Goal: Task Accomplishment & Management: Use online tool/utility

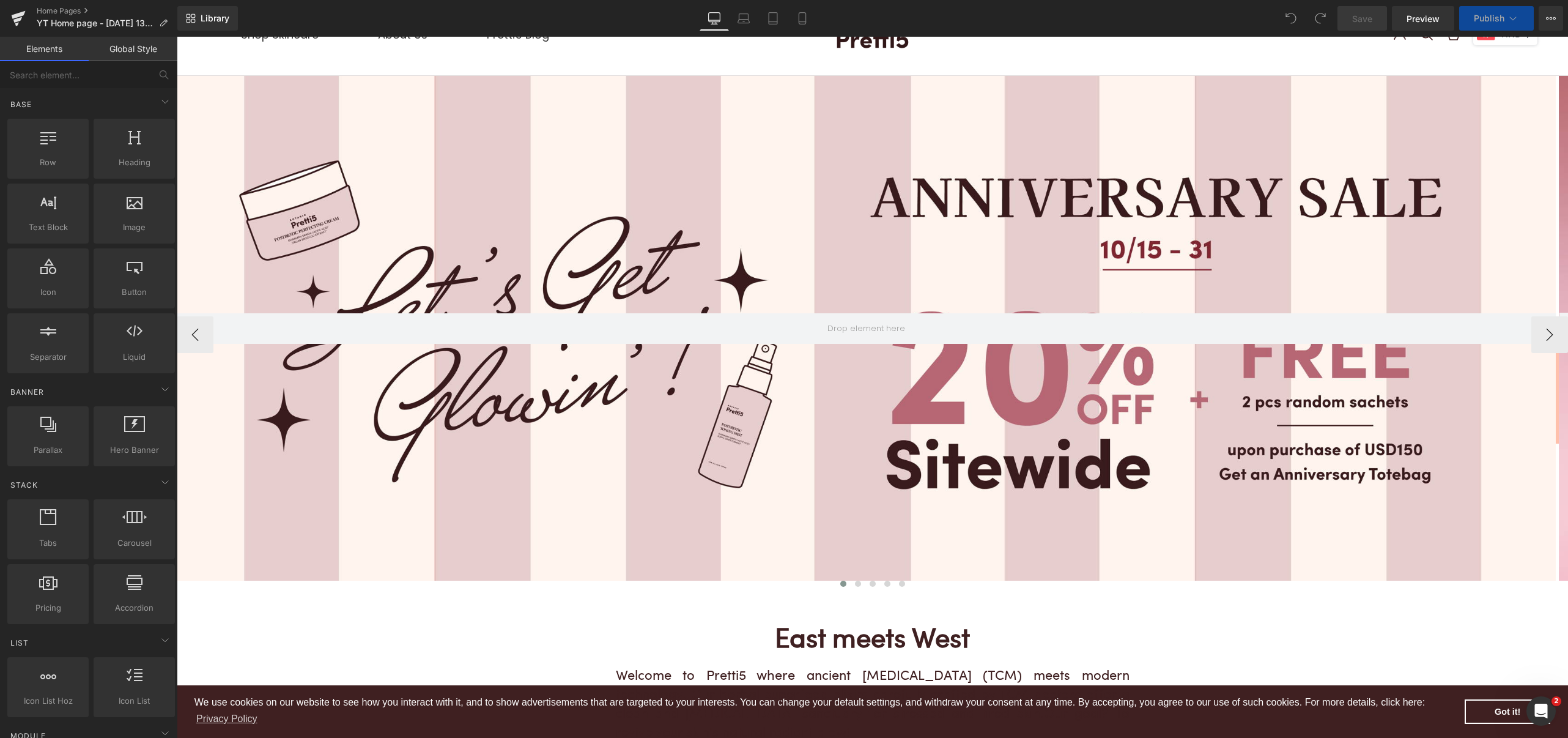
scroll to position [82, 0]
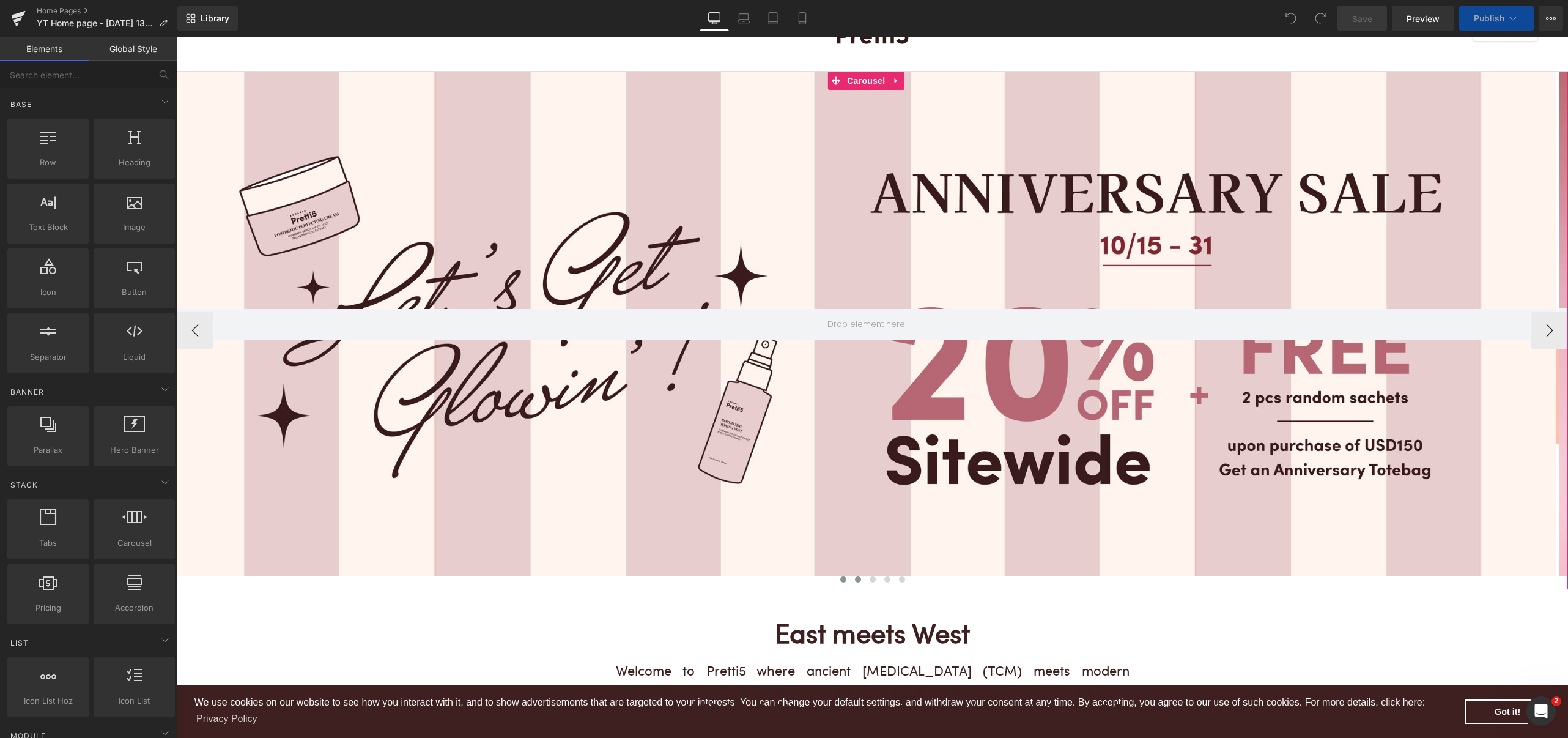
click at [855, 579] on span at bounding box center [857, 579] width 6 height 6
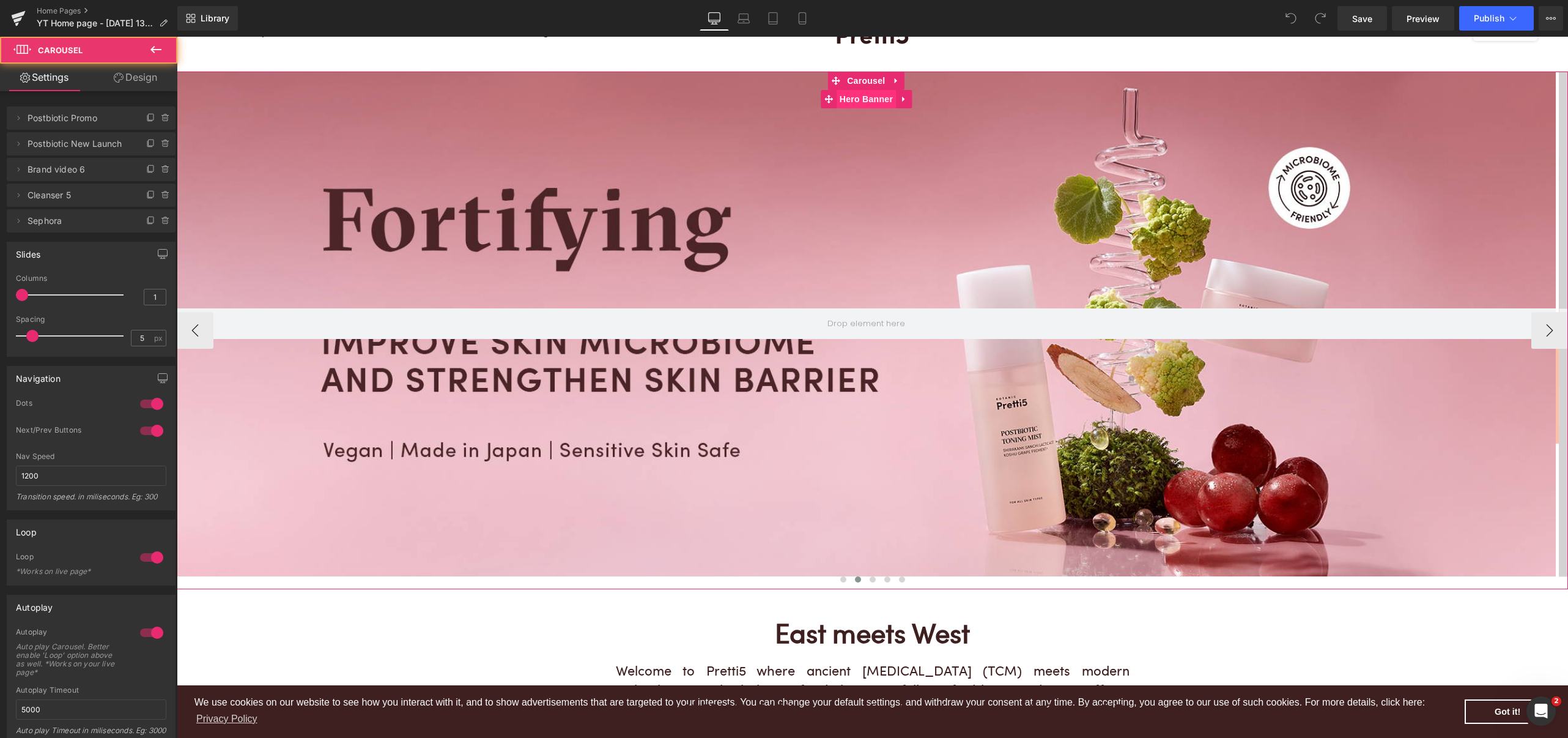
scroll to position [0, 0]
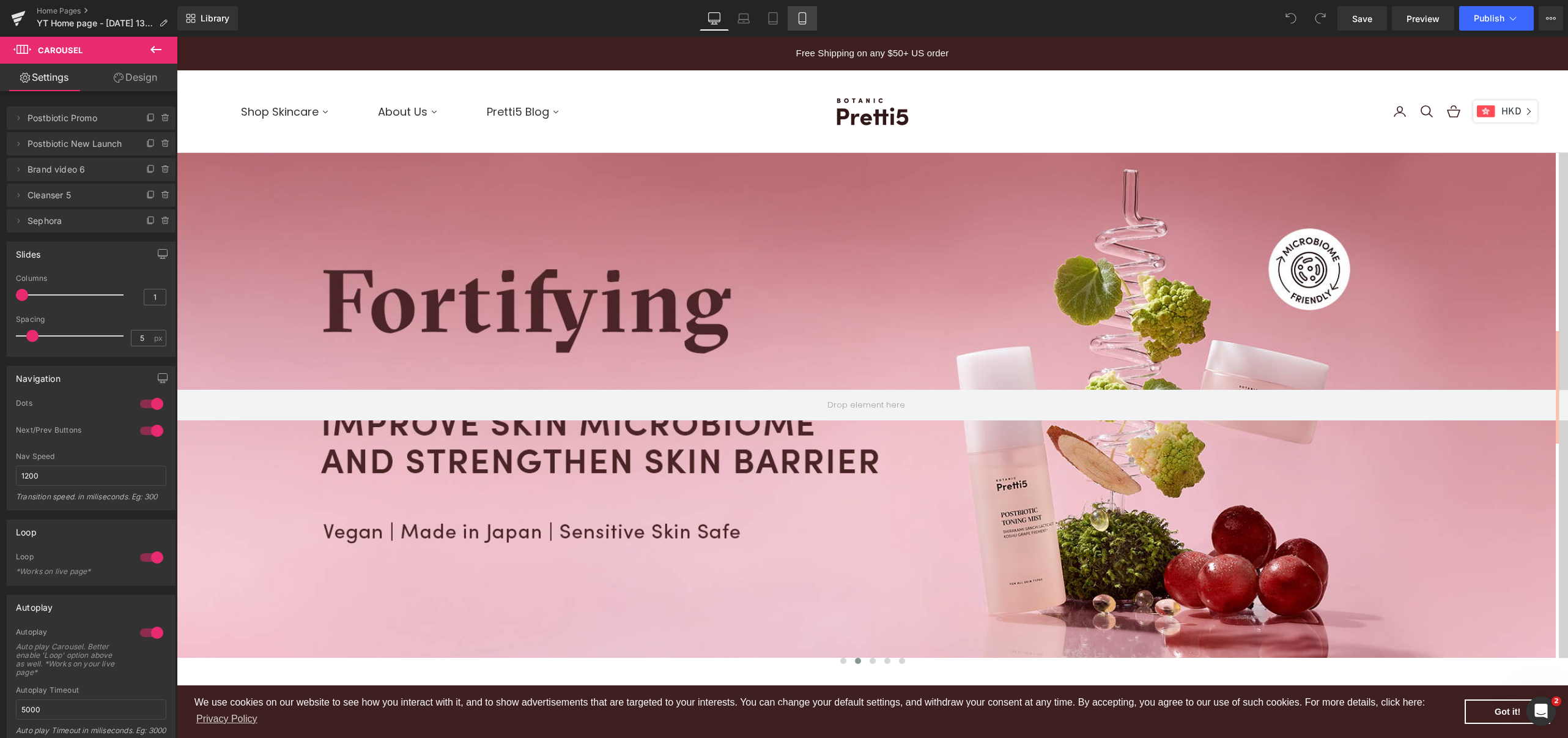
click at [808, 22] on link "Mobile" at bounding box center [803, 18] width 30 height 24
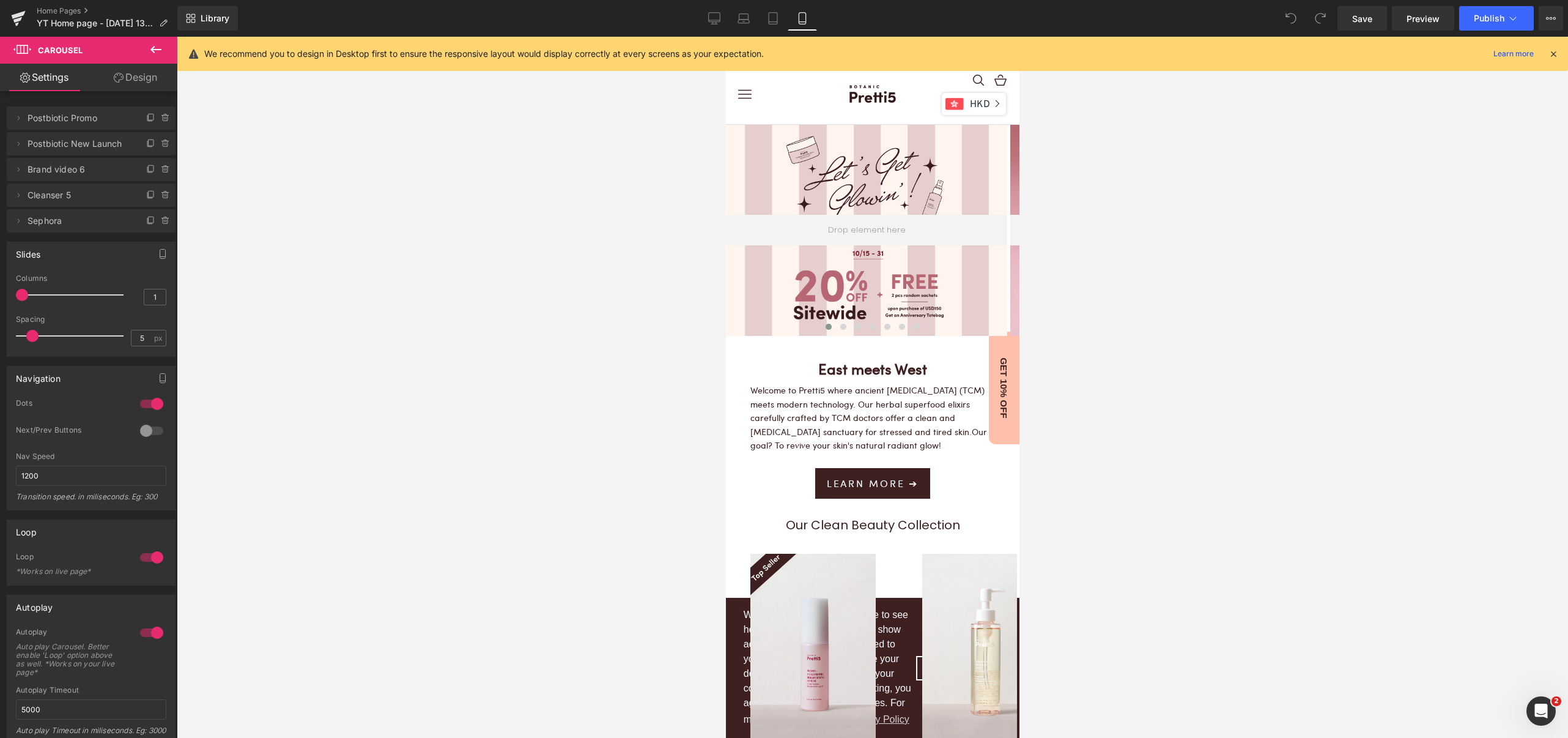
scroll to position [3485, 281]
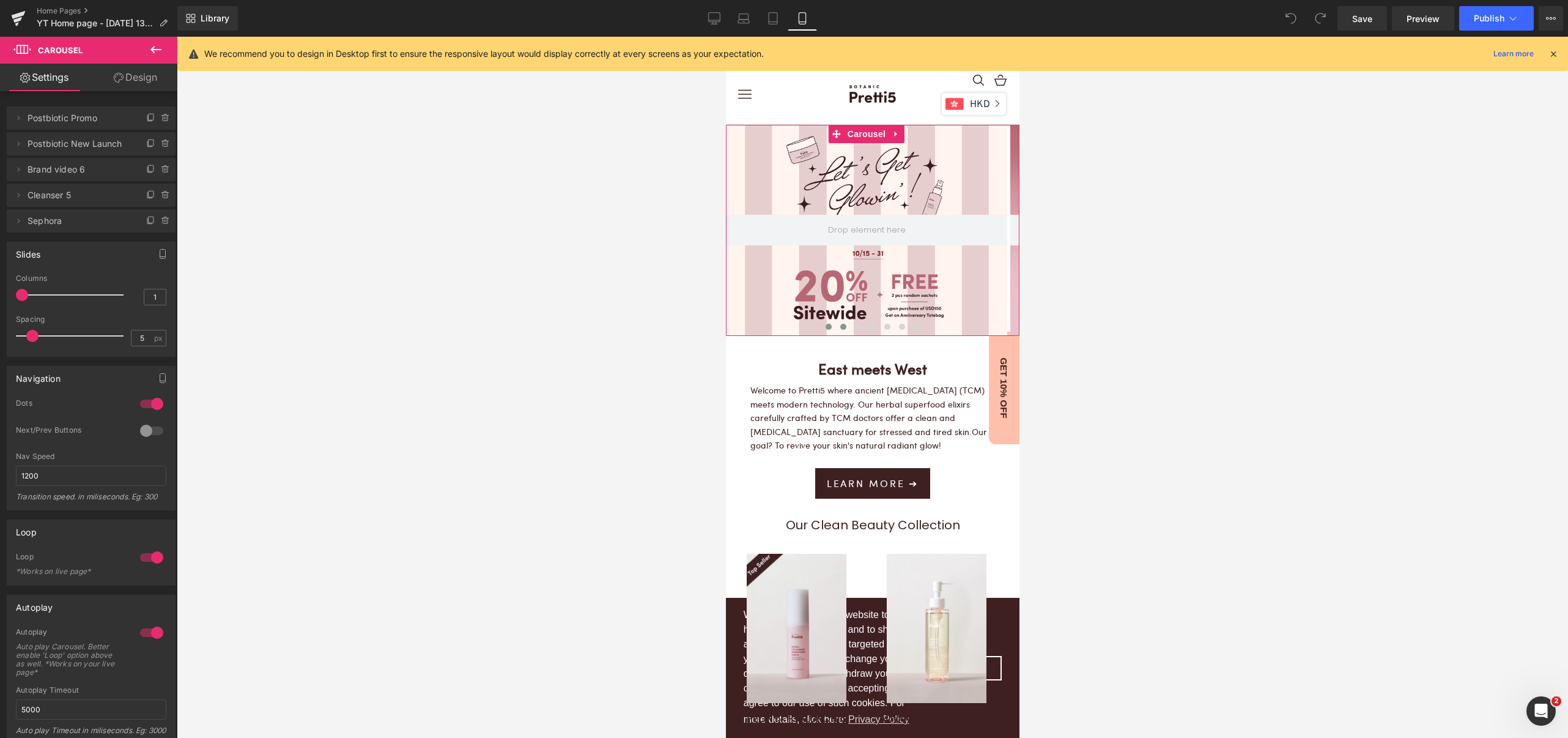
click at [839, 326] on span at bounding box center [842, 326] width 6 height 6
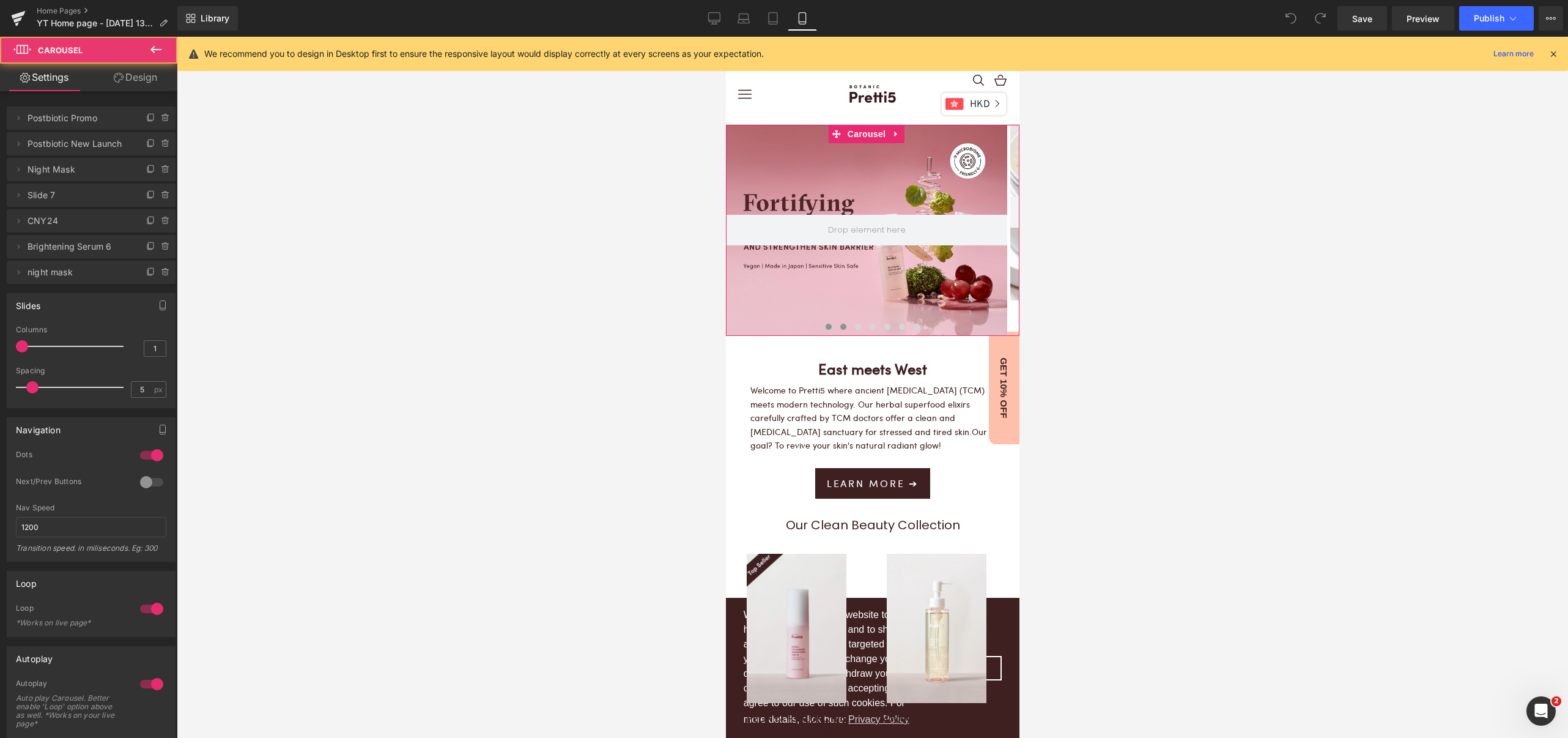
click at [825, 325] on span at bounding box center [828, 326] width 6 height 6
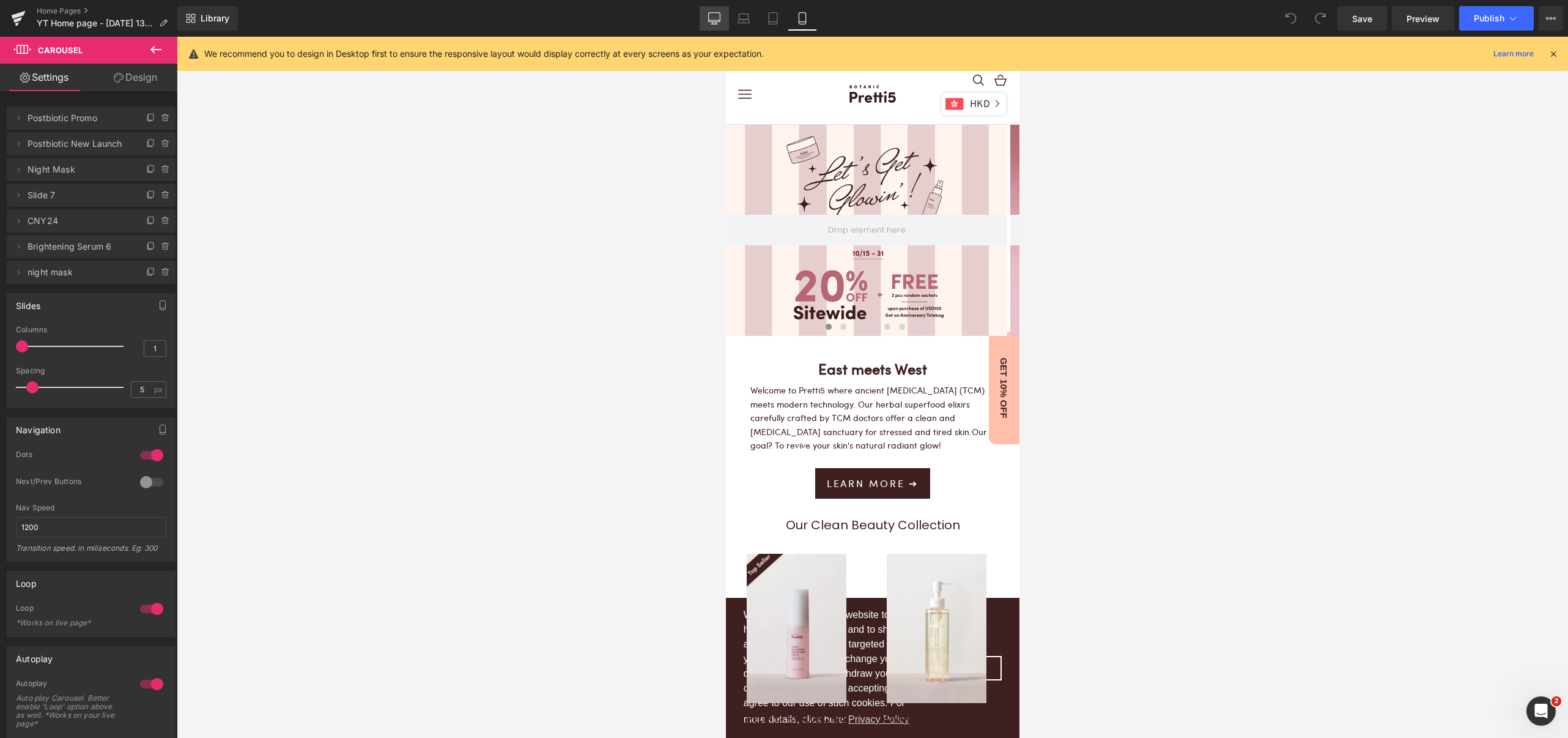
click at [710, 23] on icon at bounding box center [714, 18] width 12 height 12
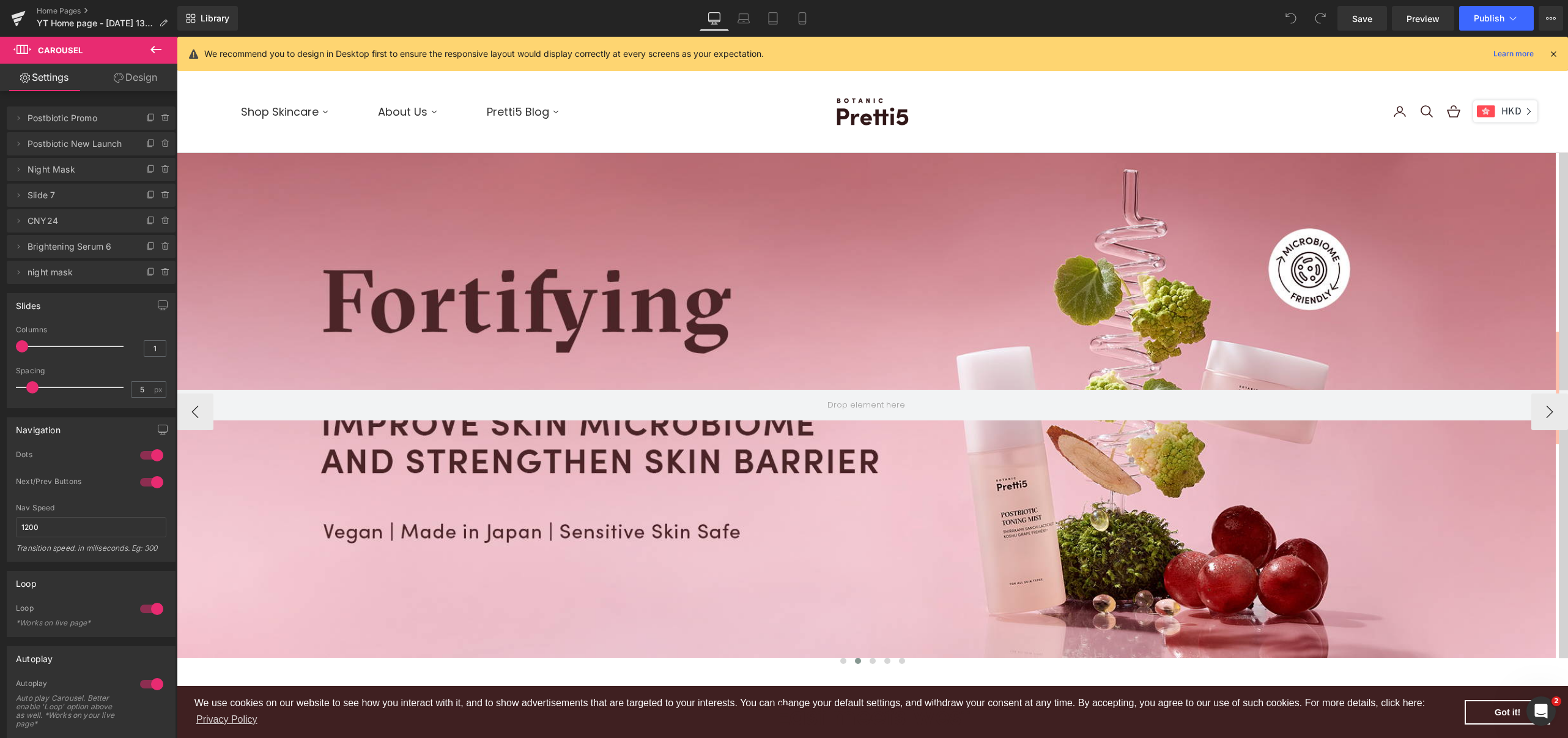
scroll to position [5, 6]
click at [1485, 16] on span "Publish" at bounding box center [1488, 17] width 30 height 10
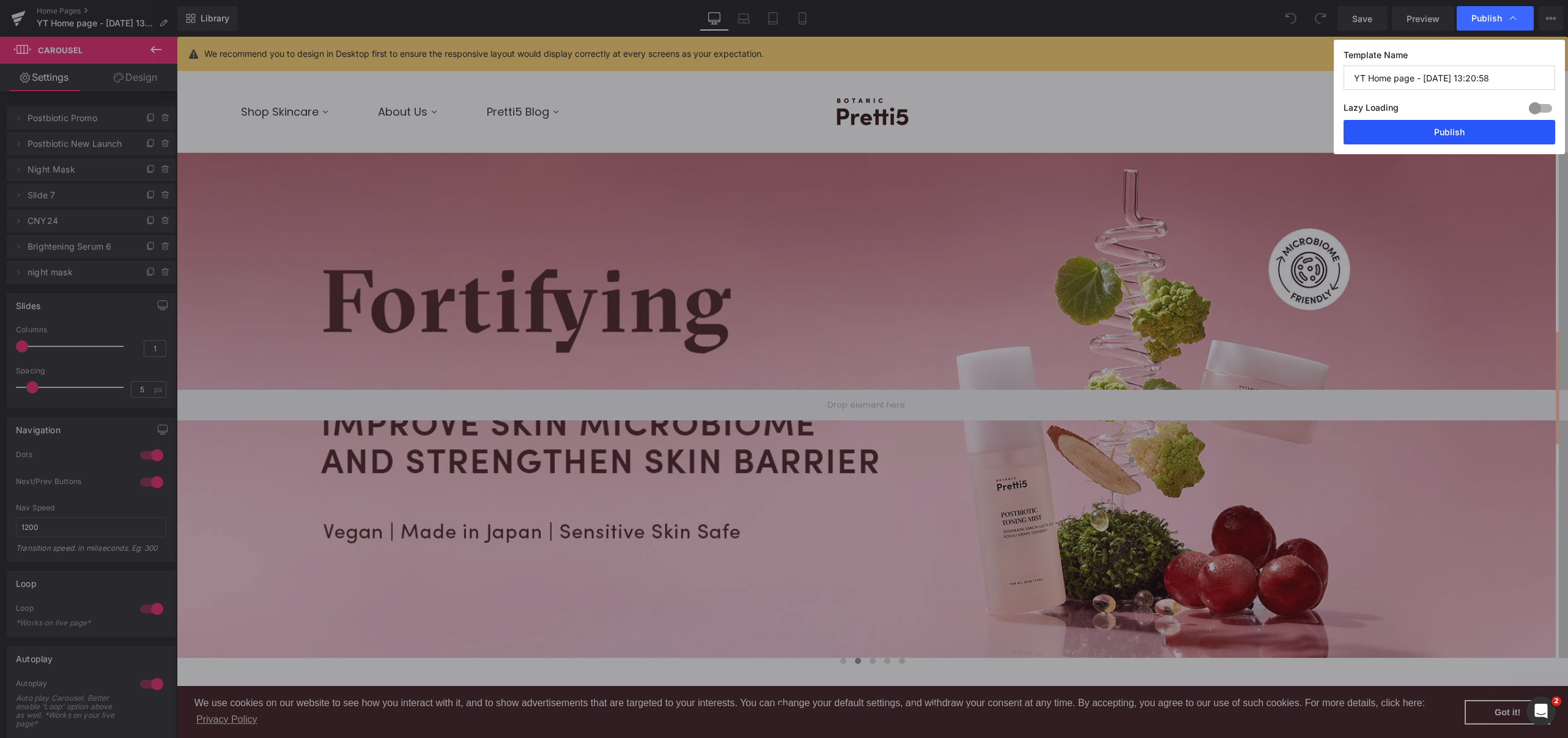
click at [1460, 136] on button "Publish" at bounding box center [1449, 132] width 212 height 24
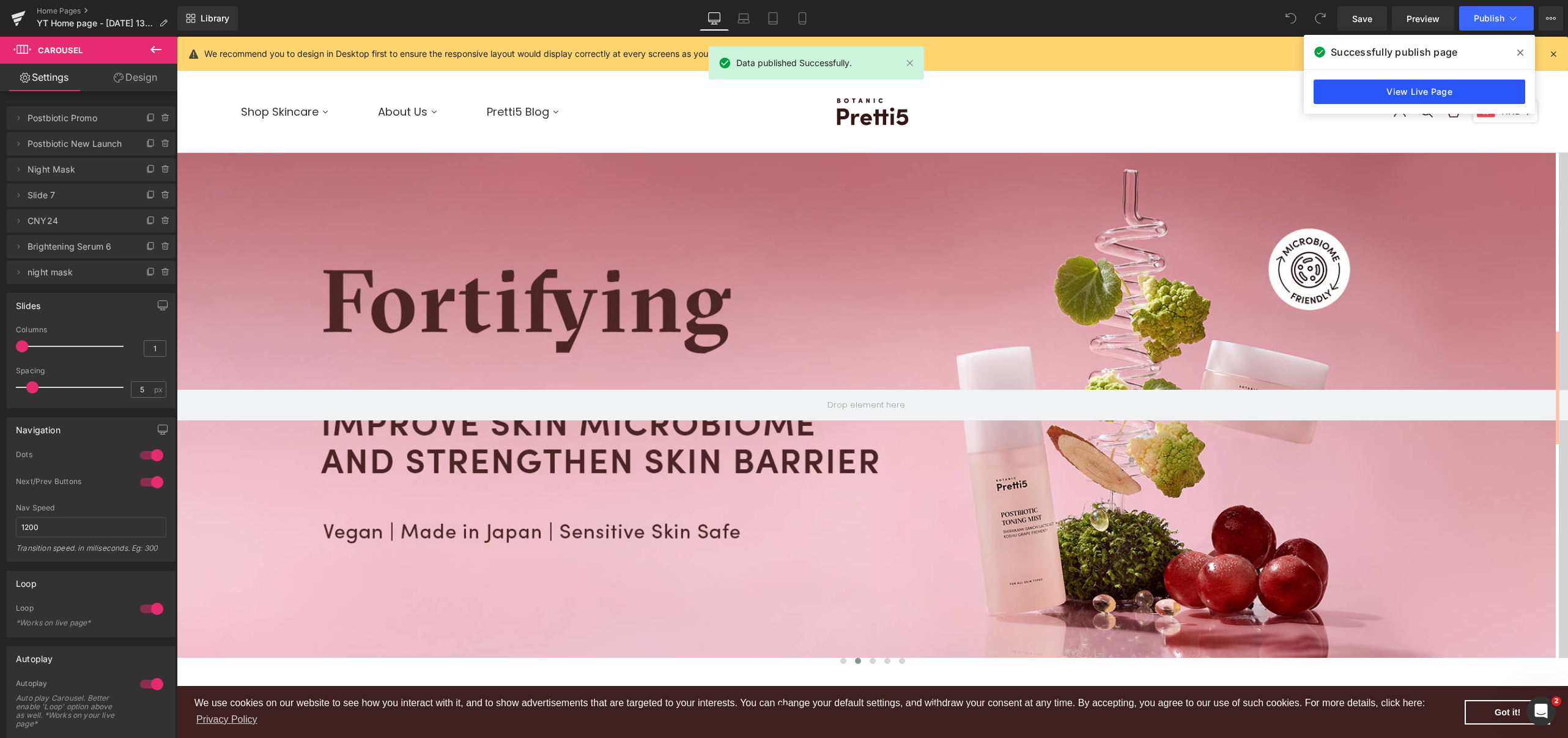
click at [1407, 89] on link "View Live Page" at bounding box center [1419, 92] width 212 height 24
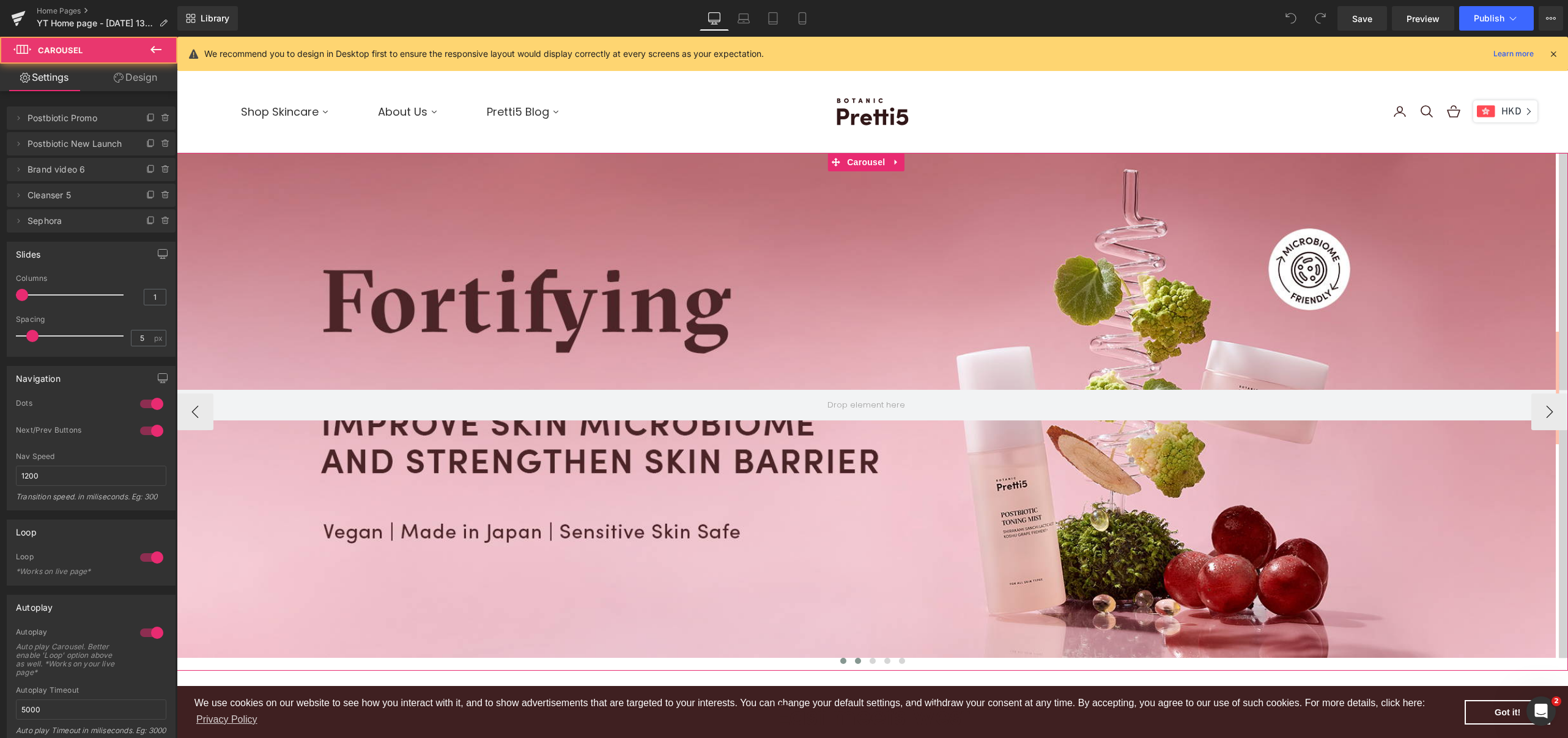
click at [840, 662] on span at bounding box center [843, 661] width 6 height 6
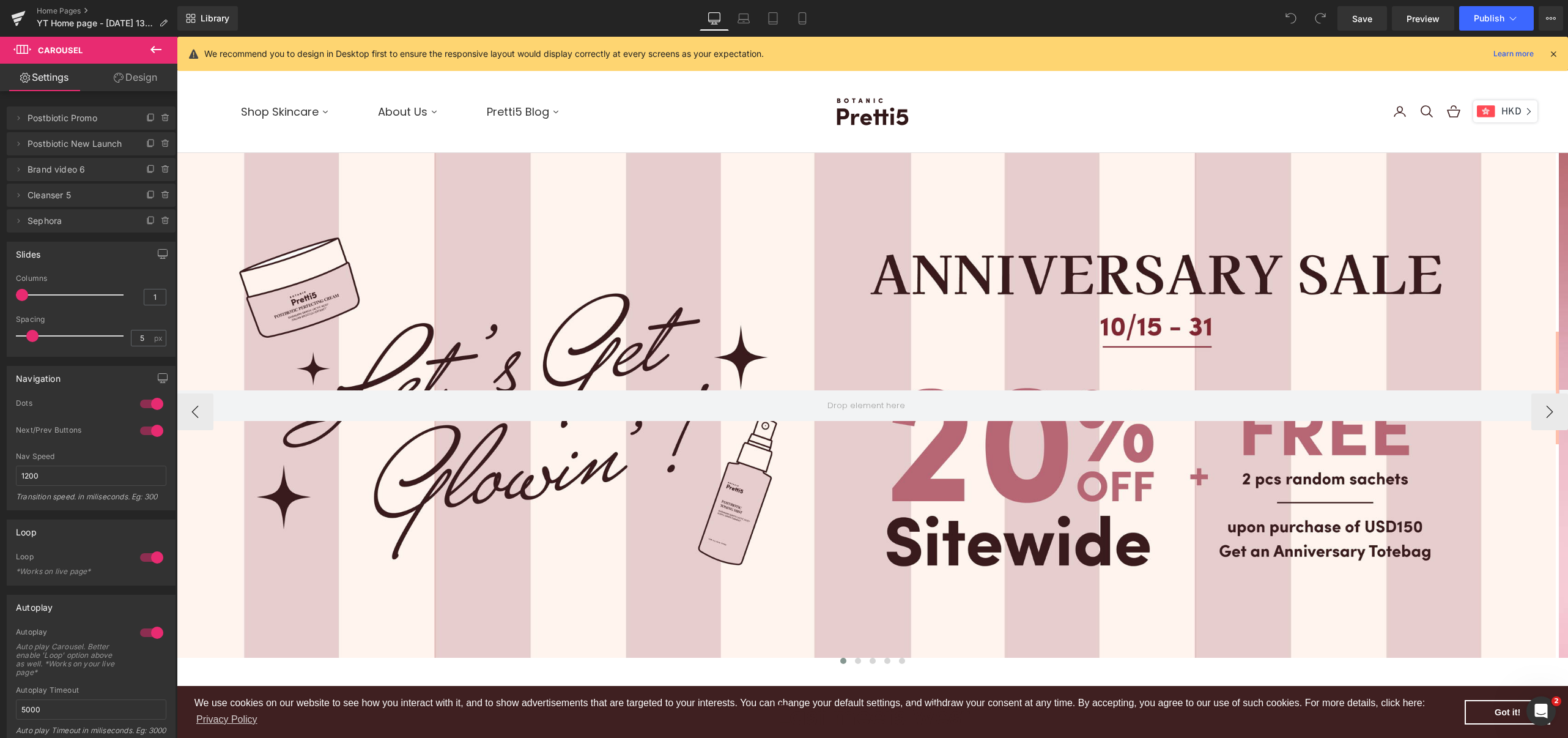
click at [505, 451] on div at bounding box center [865, 405] width 1379 height 505
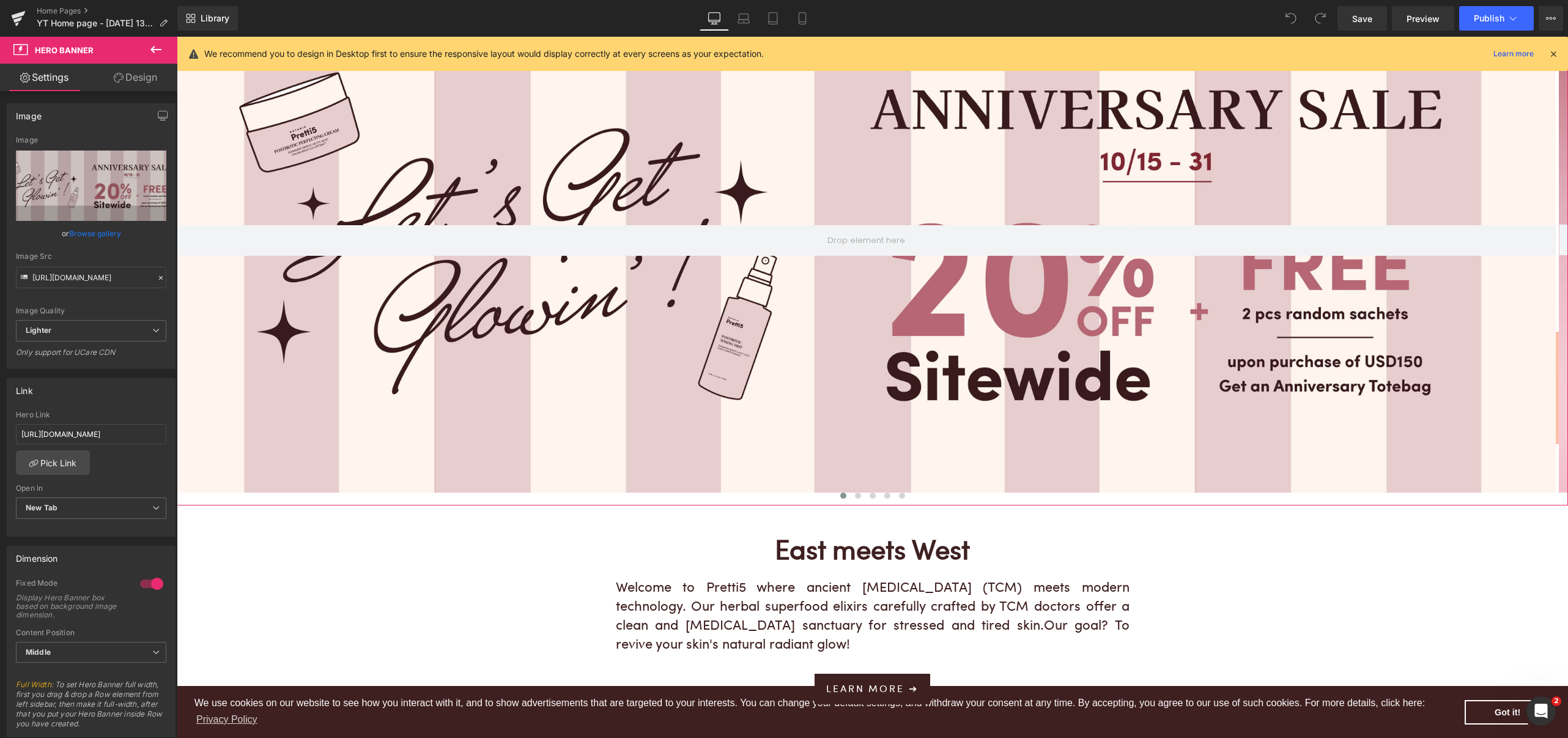
scroll to position [0, 0]
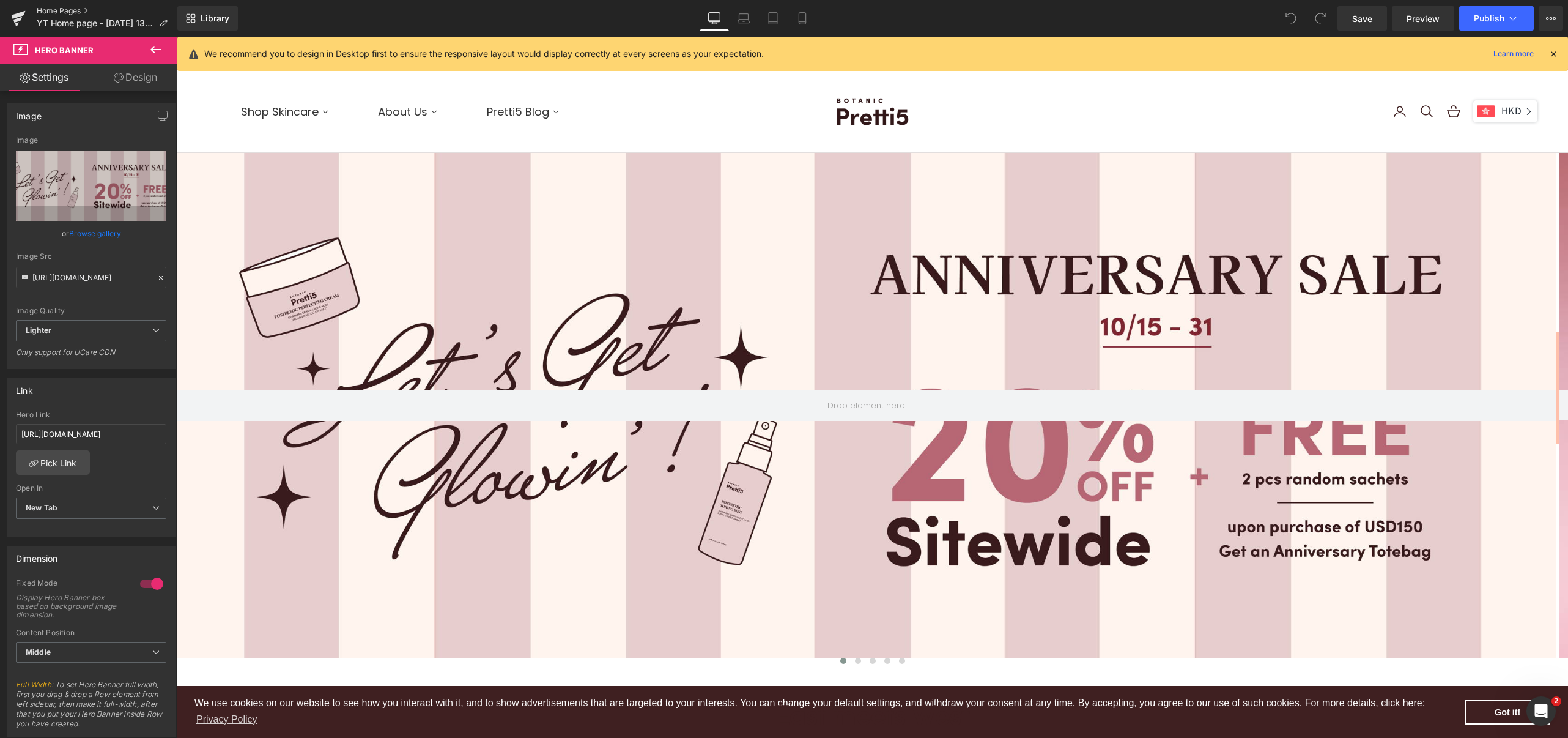
click at [42, 7] on link "Home Pages" at bounding box center [107, 10] width 141 height 10
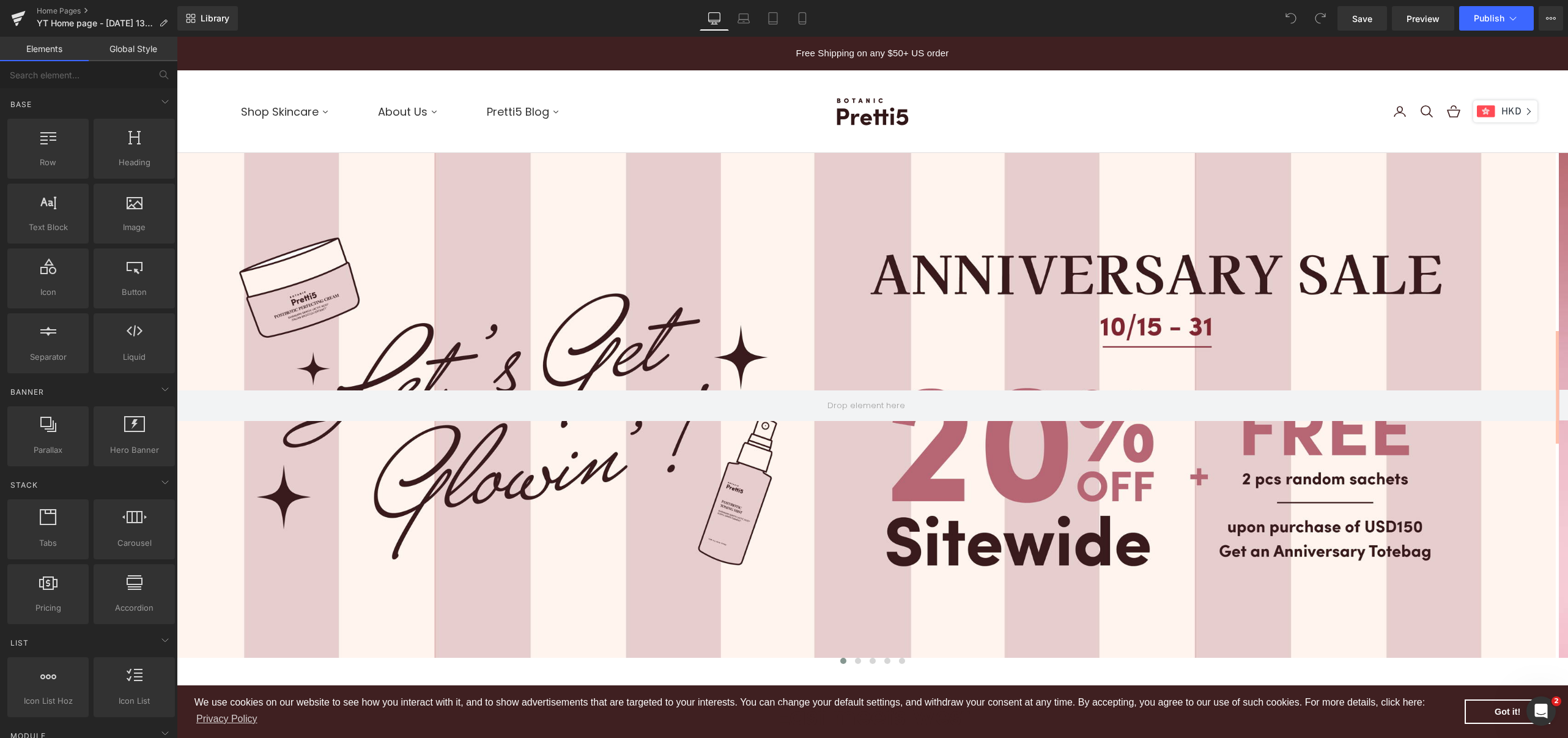
click at [1174, 101] on x-header "Pretti5 - US Open navigation menu Shop Skincare About Us Pretti5 Blog Open acco…" at bounding box center [871, 111] width 1391 height 83
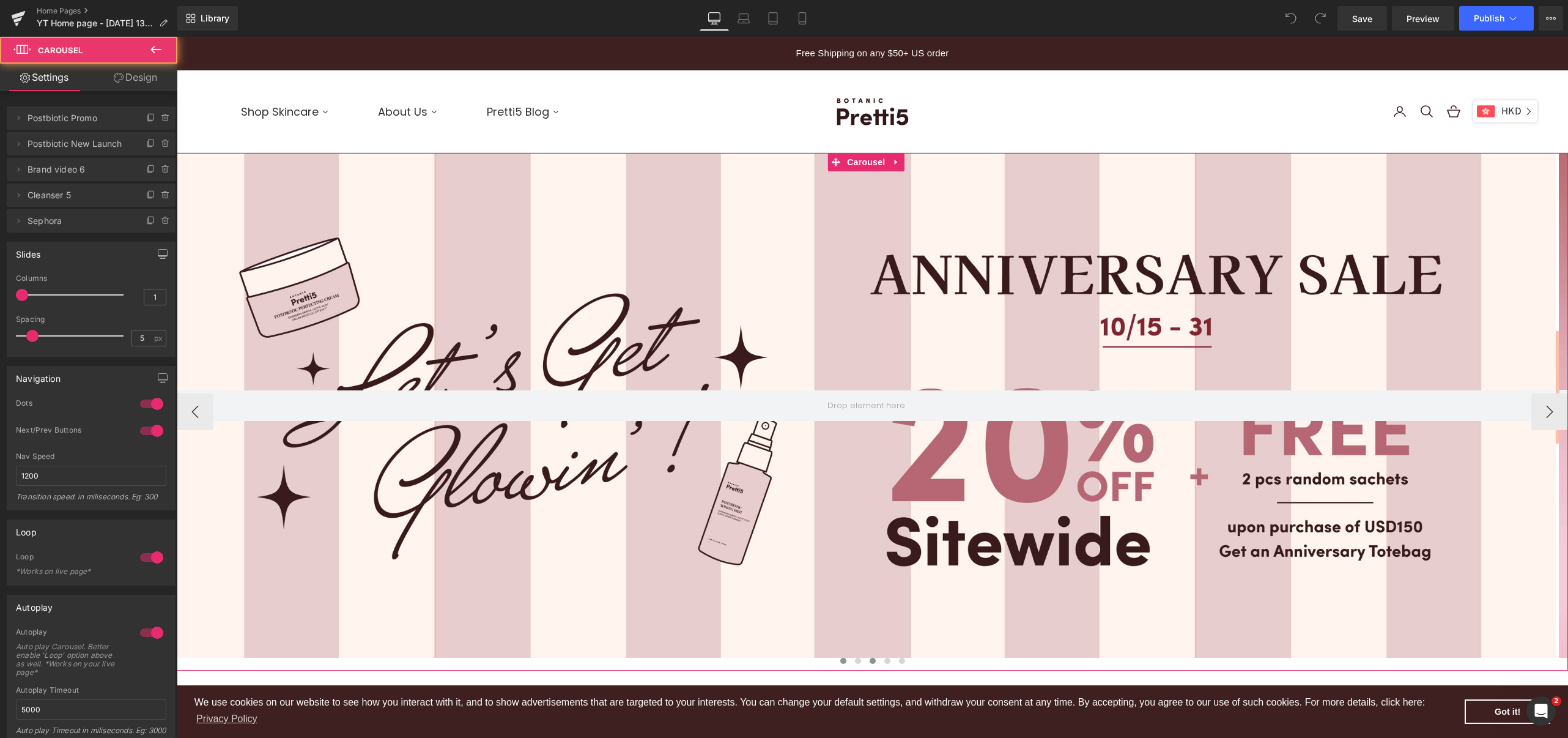
click at [870, 662] on span at bounding box center [872, 661] width 6 height 6
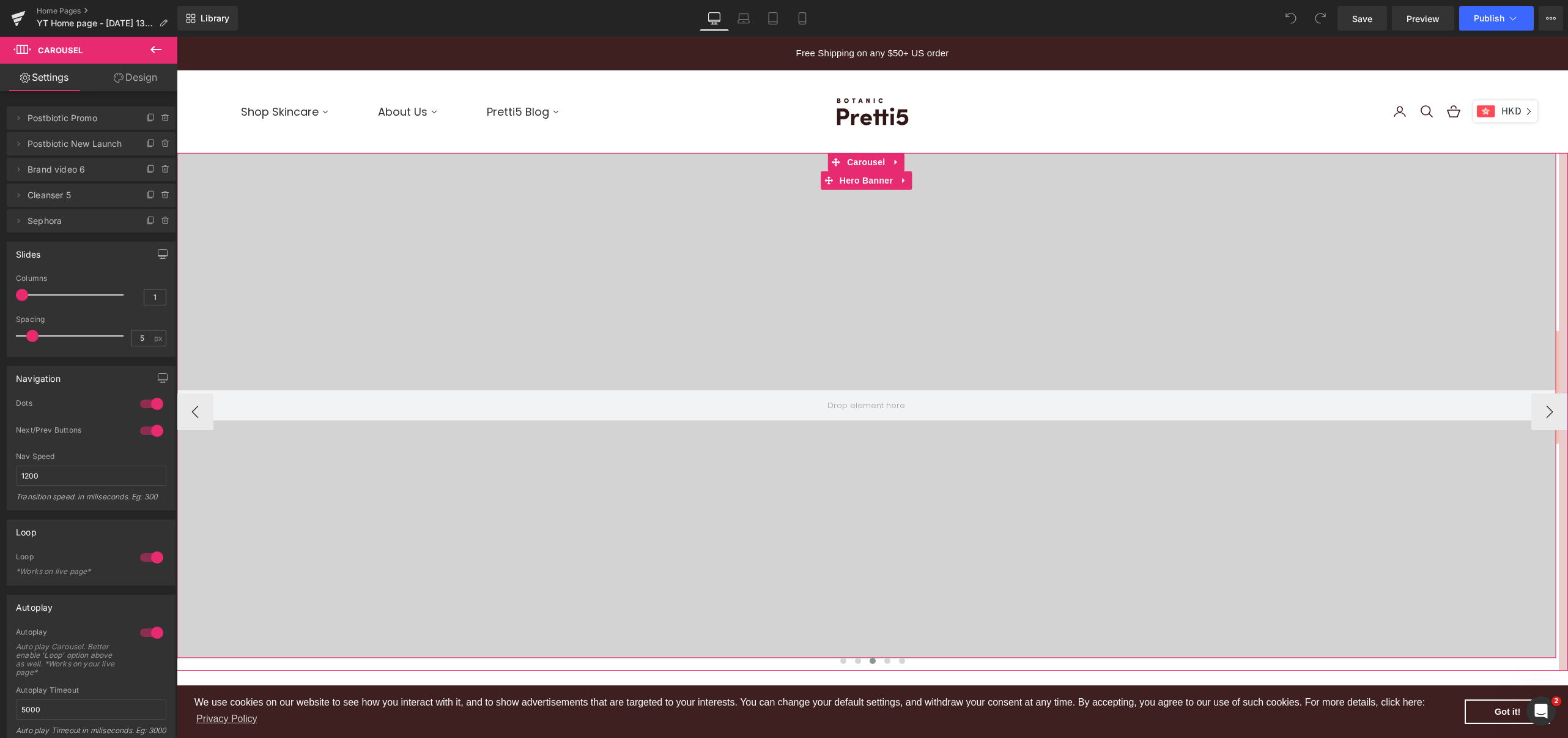
click at [341, 250] on div at bounding box center [865, 405] width 1379 height 505
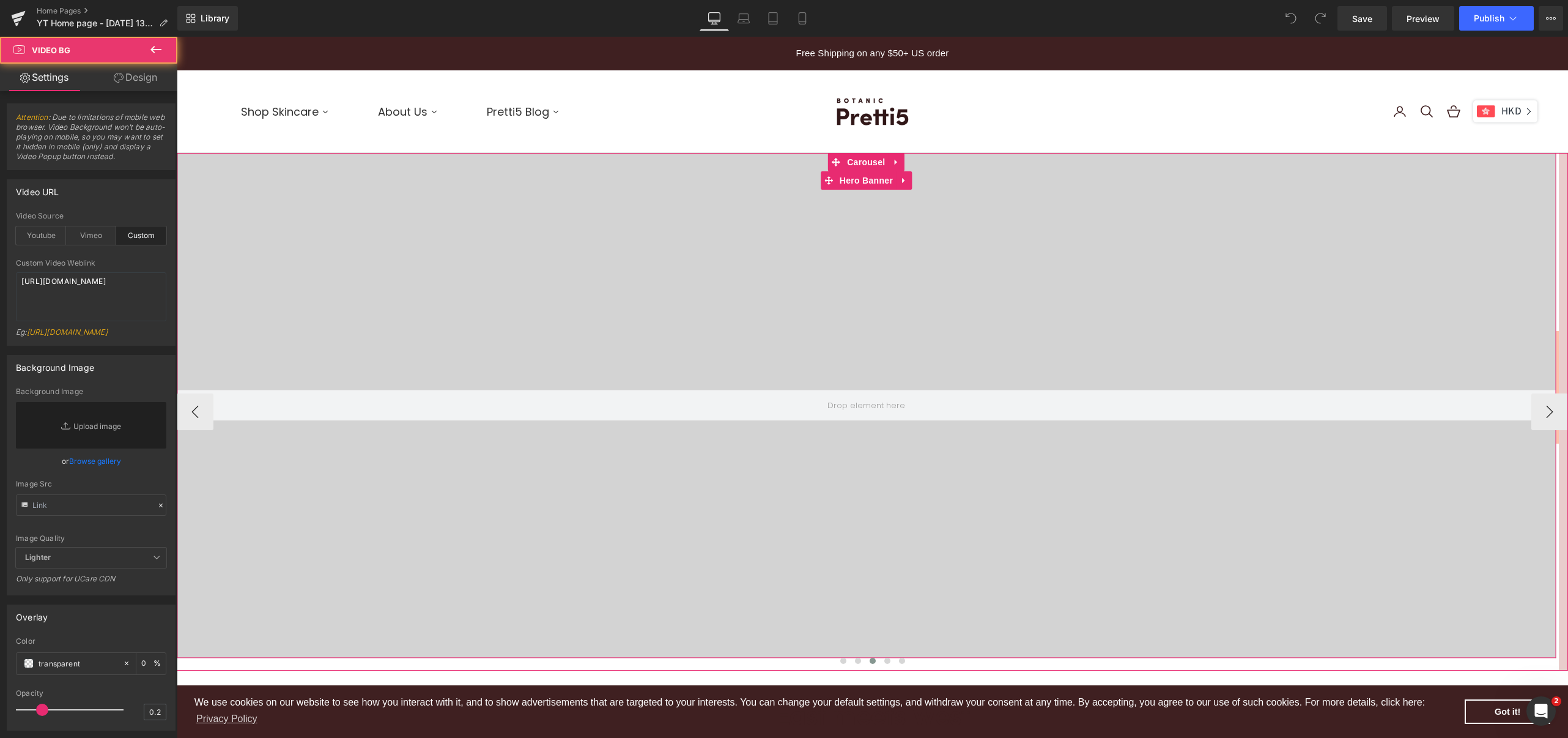
click at [766, 462] on div at bounding box center [865, 405] width 1379 height 505
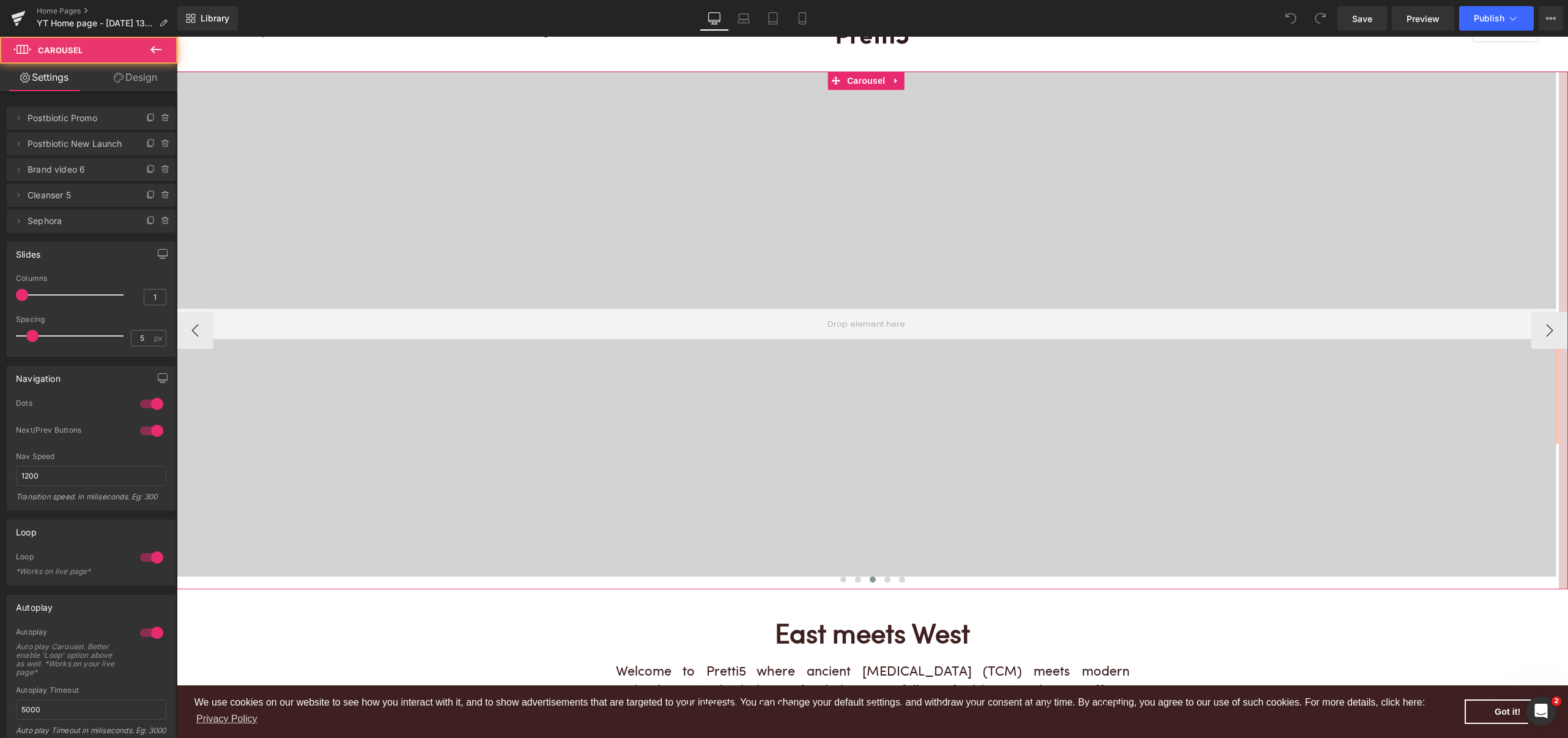
click at [867, 575] on button at bounding box center [872, 580] width 15 height 12
click at [21, 169] on icon at bounding box center [17, 169] width 10 height 10
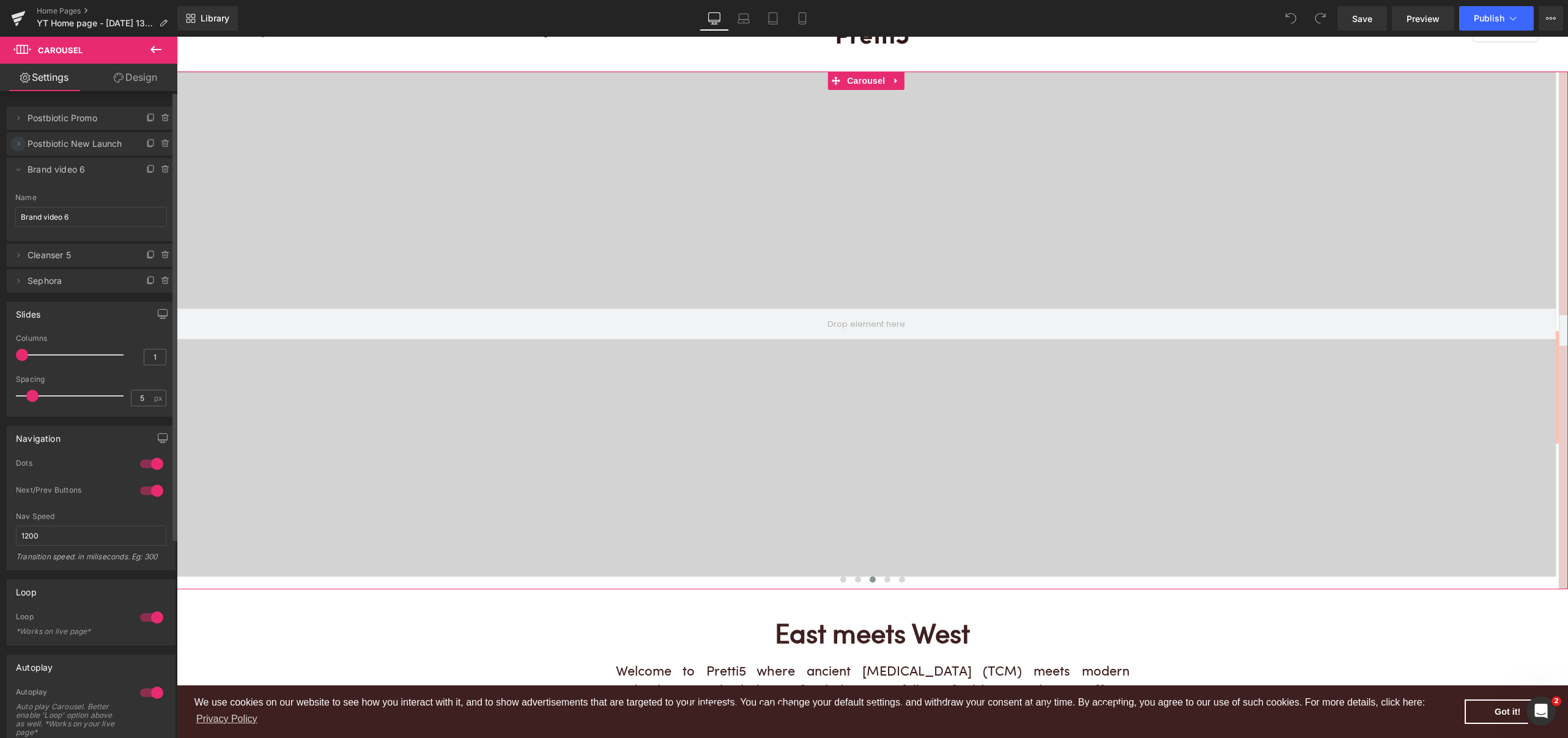
click at [21, 147] on icon at bounding box center [17, 143] width 10 height 10
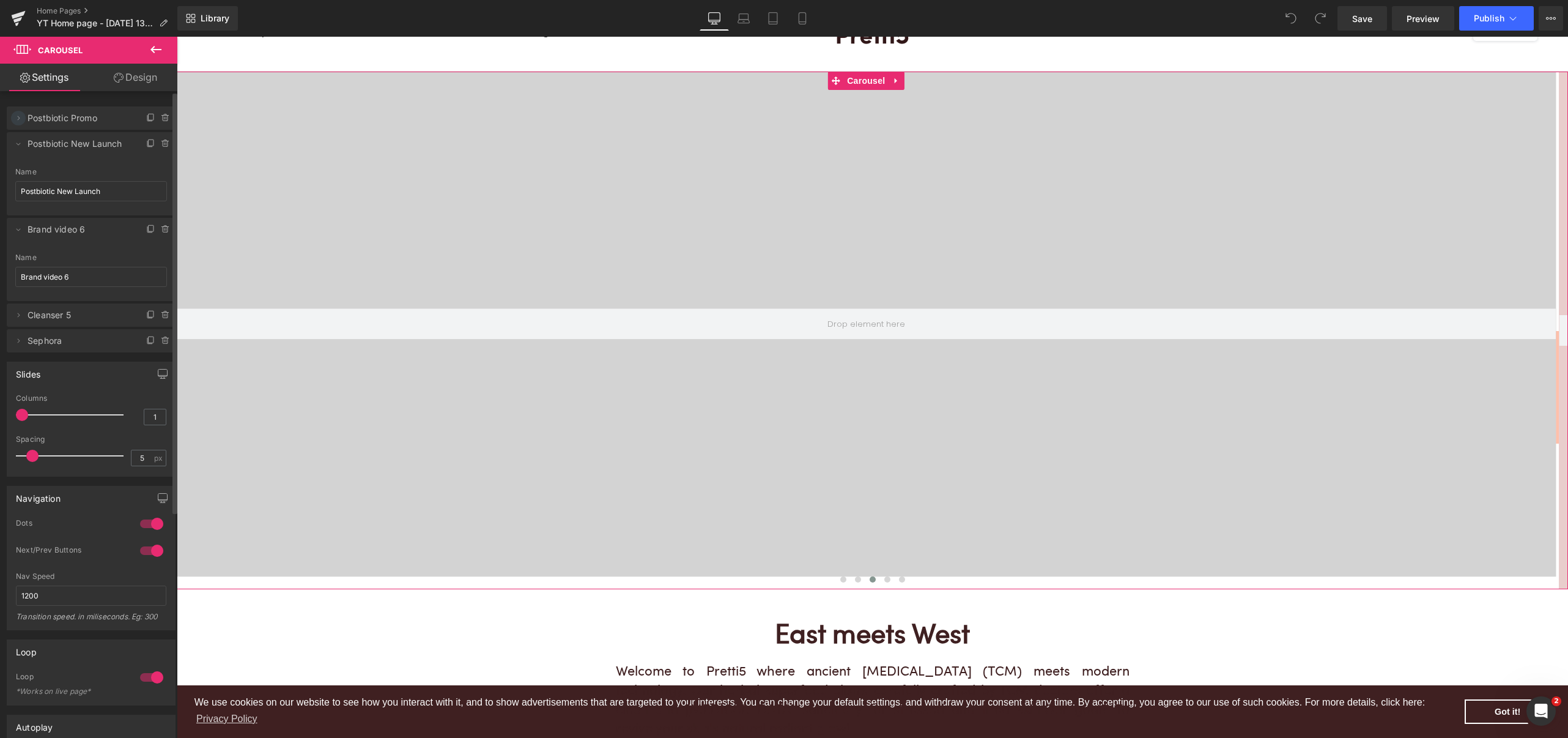
click at [21, 118] on icon at bounding box center [17, 117] width 10 height 10
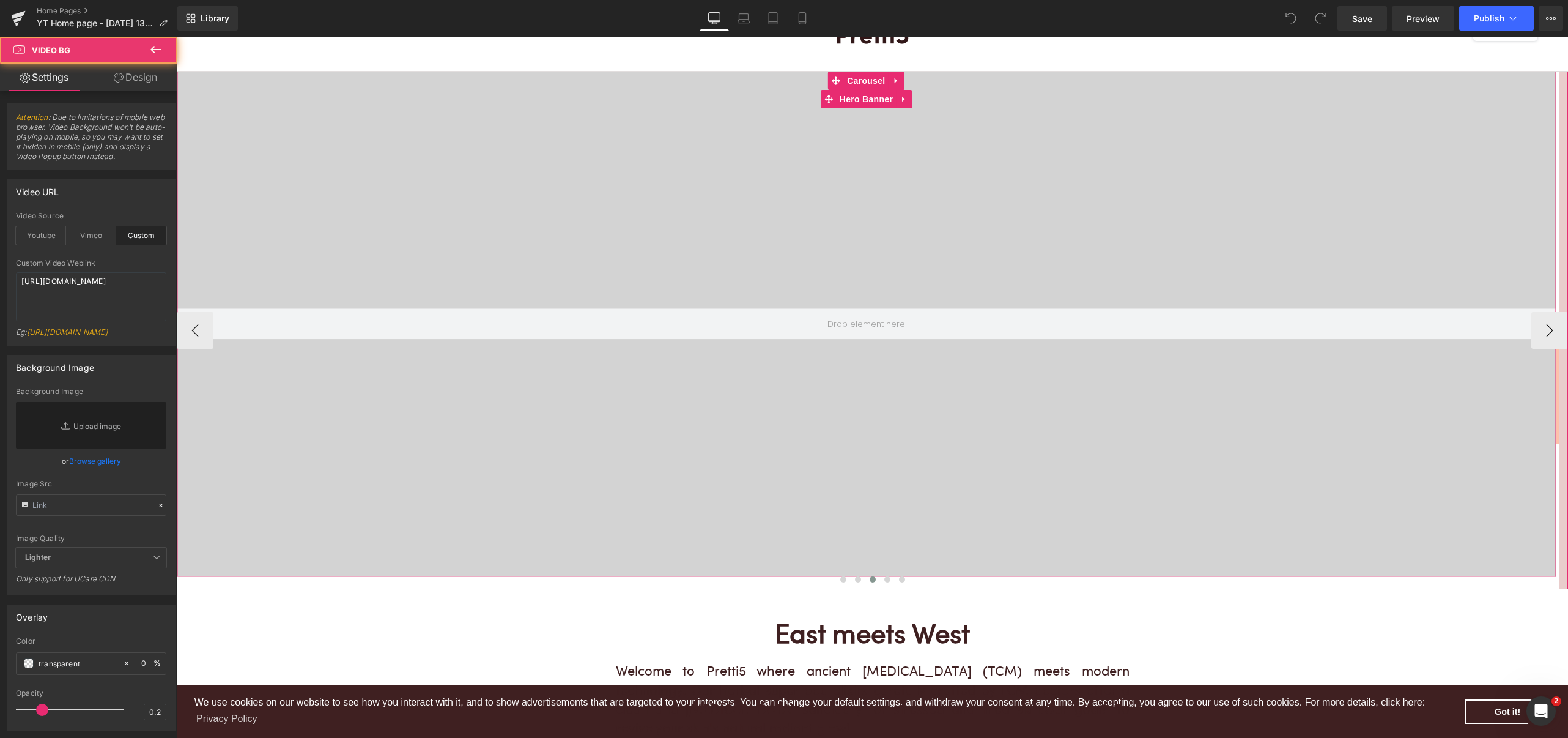
click at [922, 489] on div at bounding box center [865, 323] width 1379 height 505
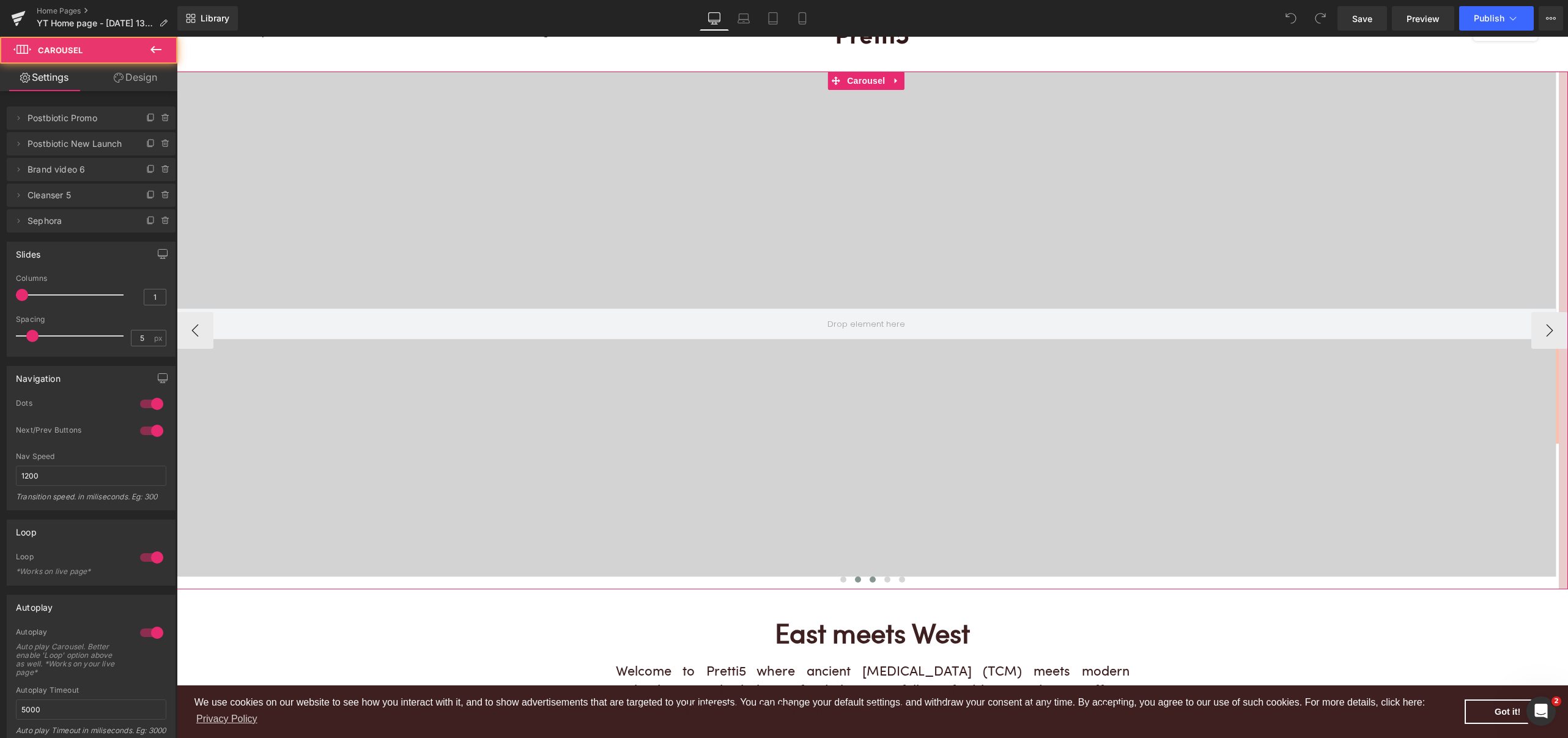
click at [855, 577] on span at bounding box center [857, 579] width 6 height 6
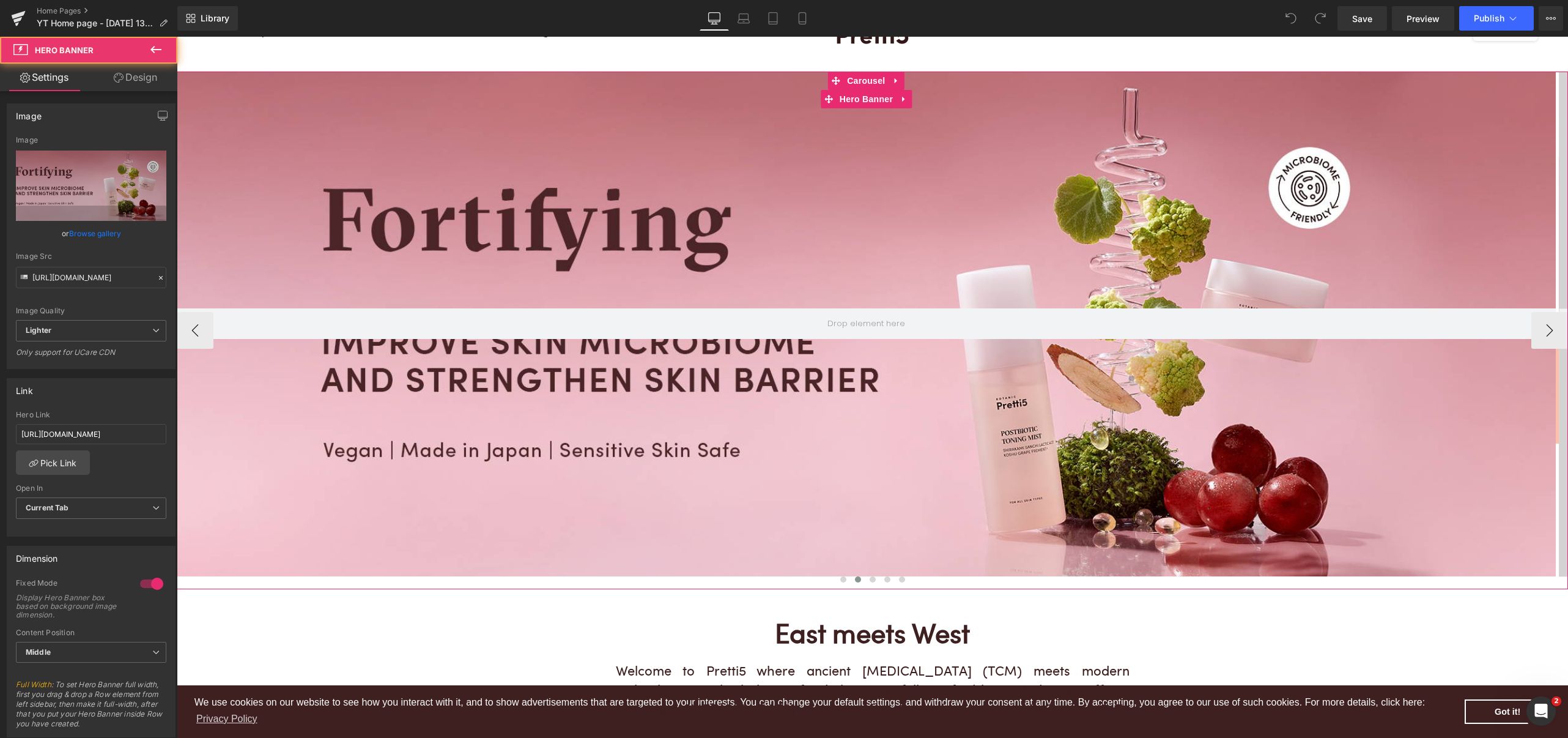
click at [874, 495] on div at bounding box center [865, 323] width 1379 height 505
click at [870, 576] on span at bounding box center [872, 579] width 6 height 6
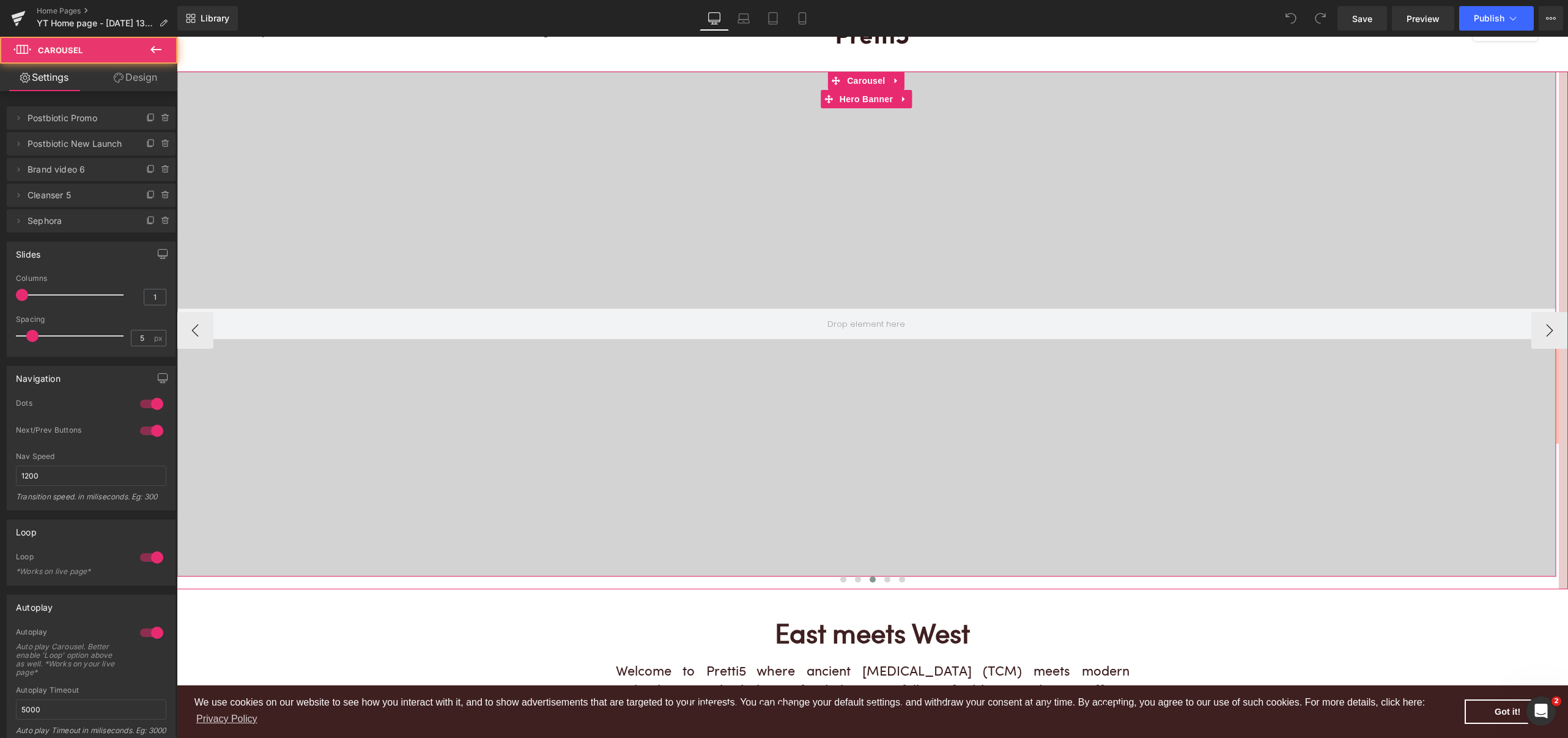
click at [858, 510] on div at bounding box center [865, 323] width 1379 height 505
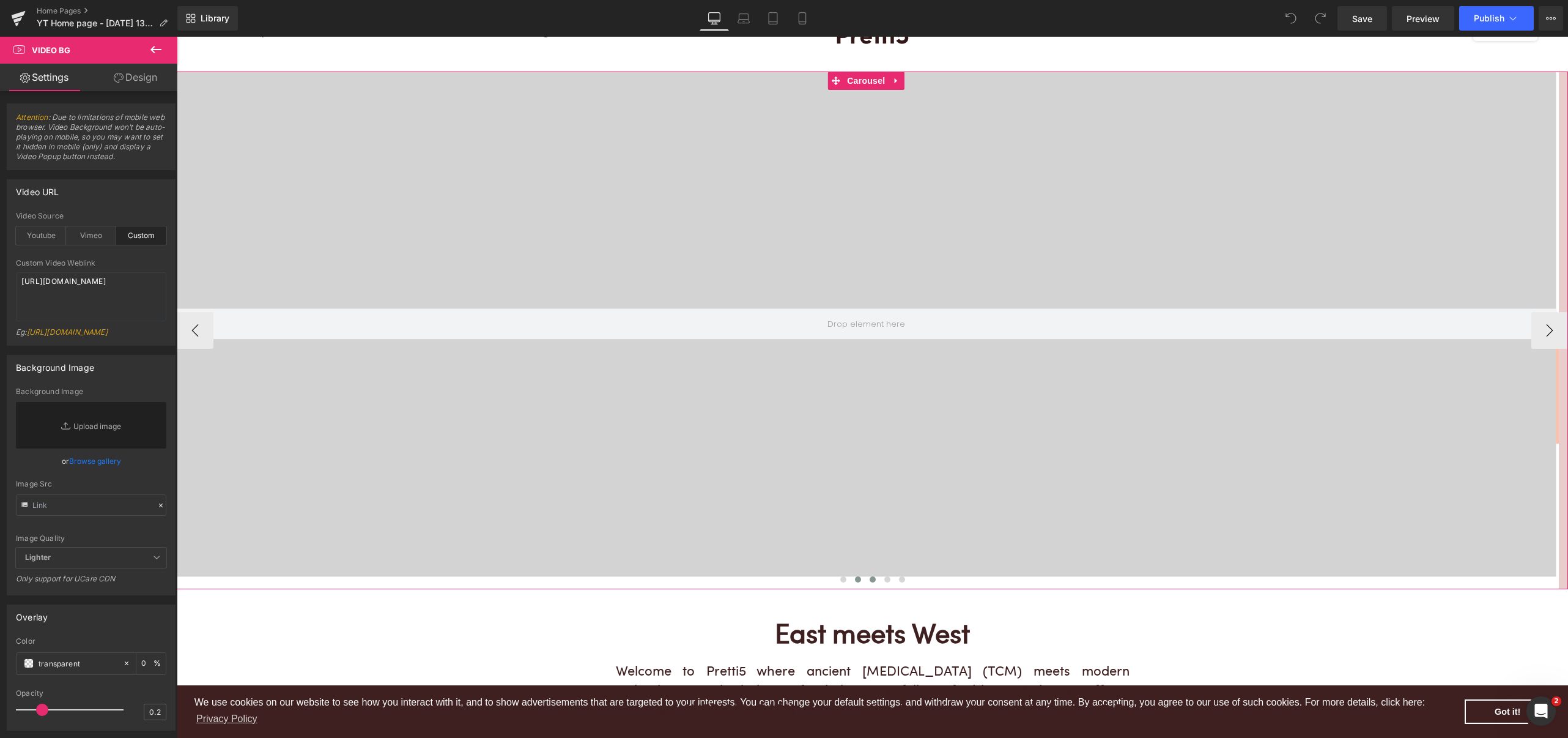
click at [855, 580] on span at bounding box center [857, 579] width 6 height 6
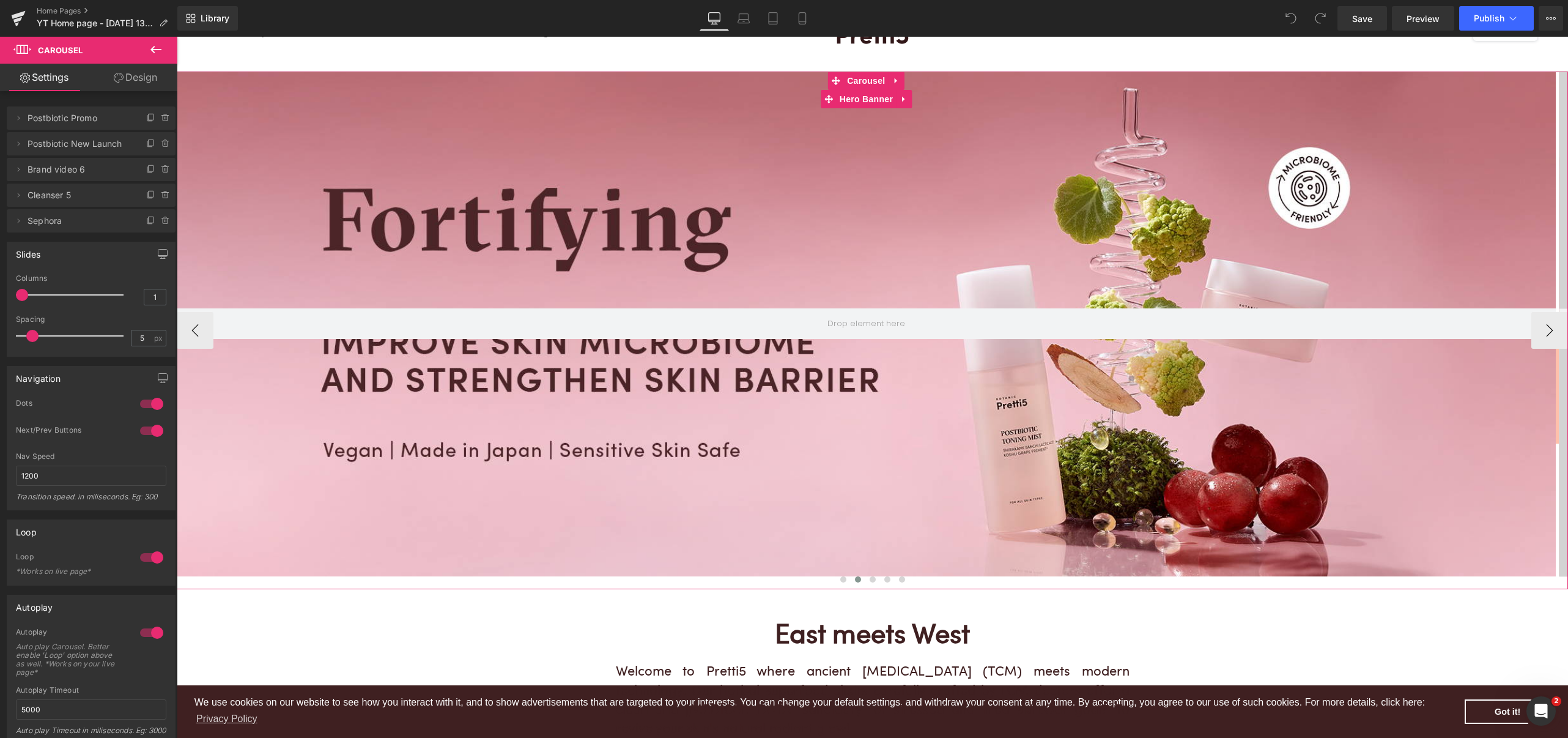
click at [483, 500] on div at bounding box center [865, 323] width 1379 height 505
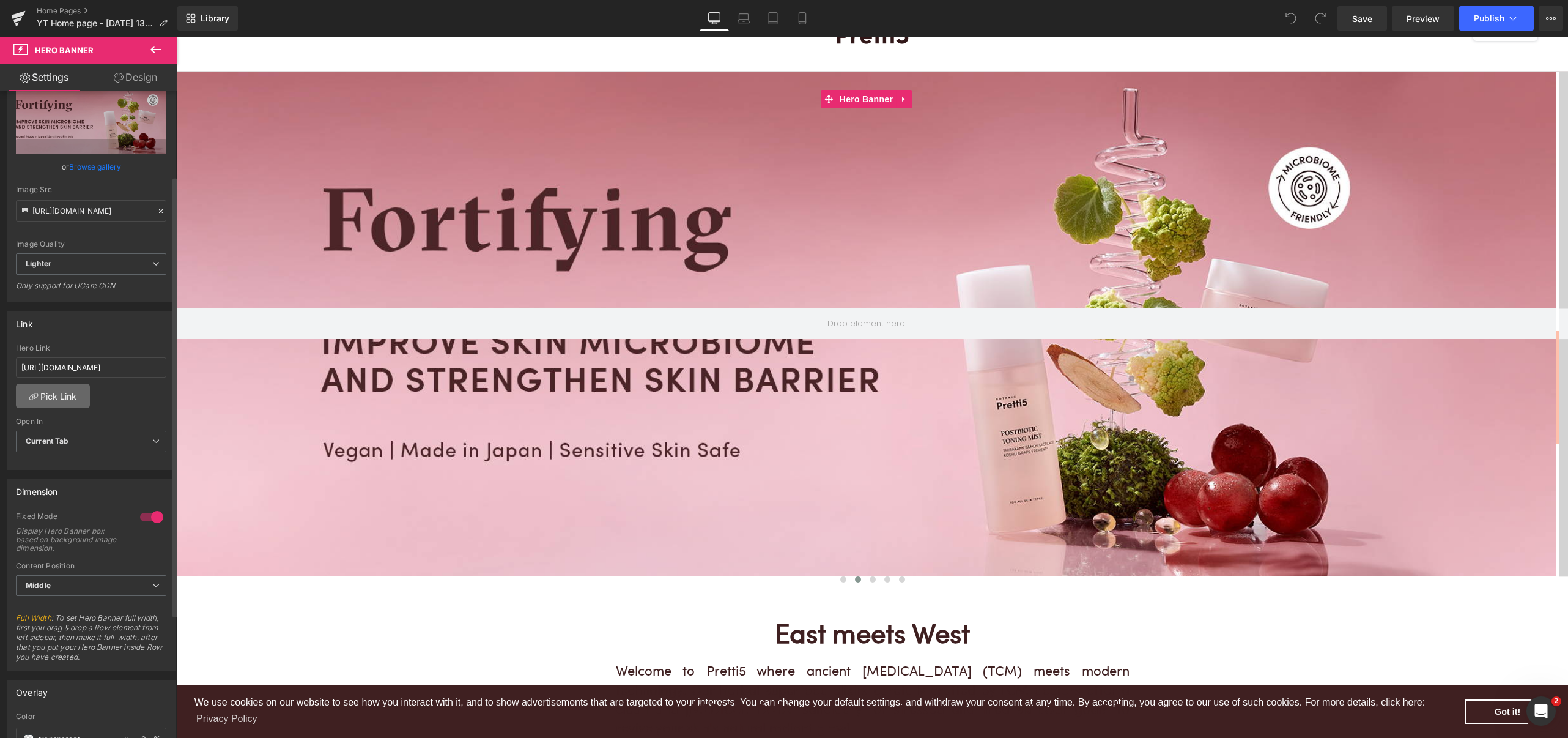
scroll to position [60, 0]
click at [74, 371] on input "https://pretti5.com/products/peony-hyaluronic-brightening-serum" at bounding box center [90, 374] width 150 height 20
click at [78, 377] on input "https://pretti5.com/products/peony-hyaluronic-brightening-serum" at bounding box center [90, 374] width 150 height 20
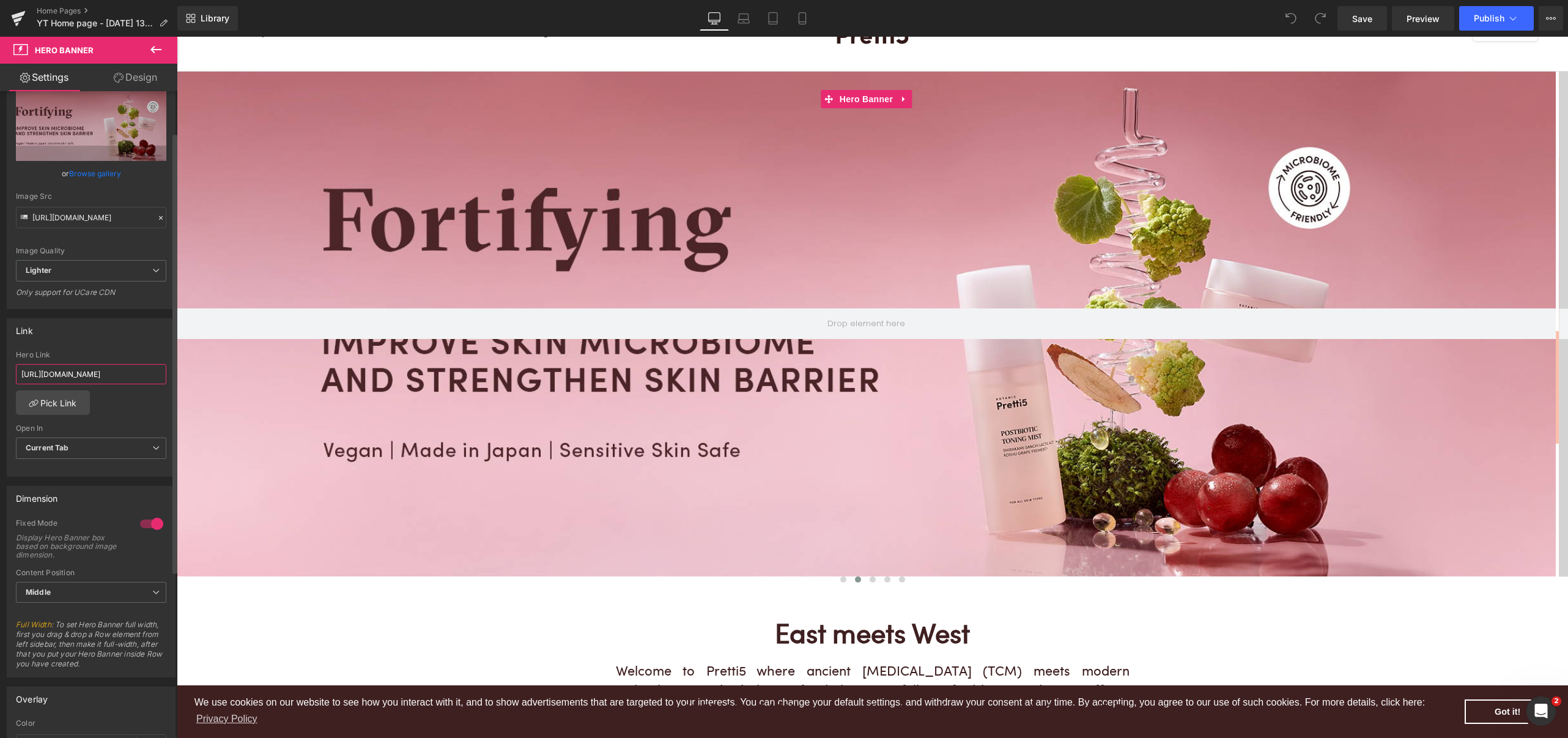
click at [78, 377] on input "https://pretti5.com/products/peony-hyaluronic-brightening-serum" at bounding box center [90, 374] width 150 height 20
paste input "https://pretti5.com/products/postbiotic-fortifying-duo?_pos=1&_psq=post&_ss=e&_…"
type input "https://pretti5.com/products/postbiotic-fortifying-duo?_pos=1&_psq=post&_ss=e&_…"
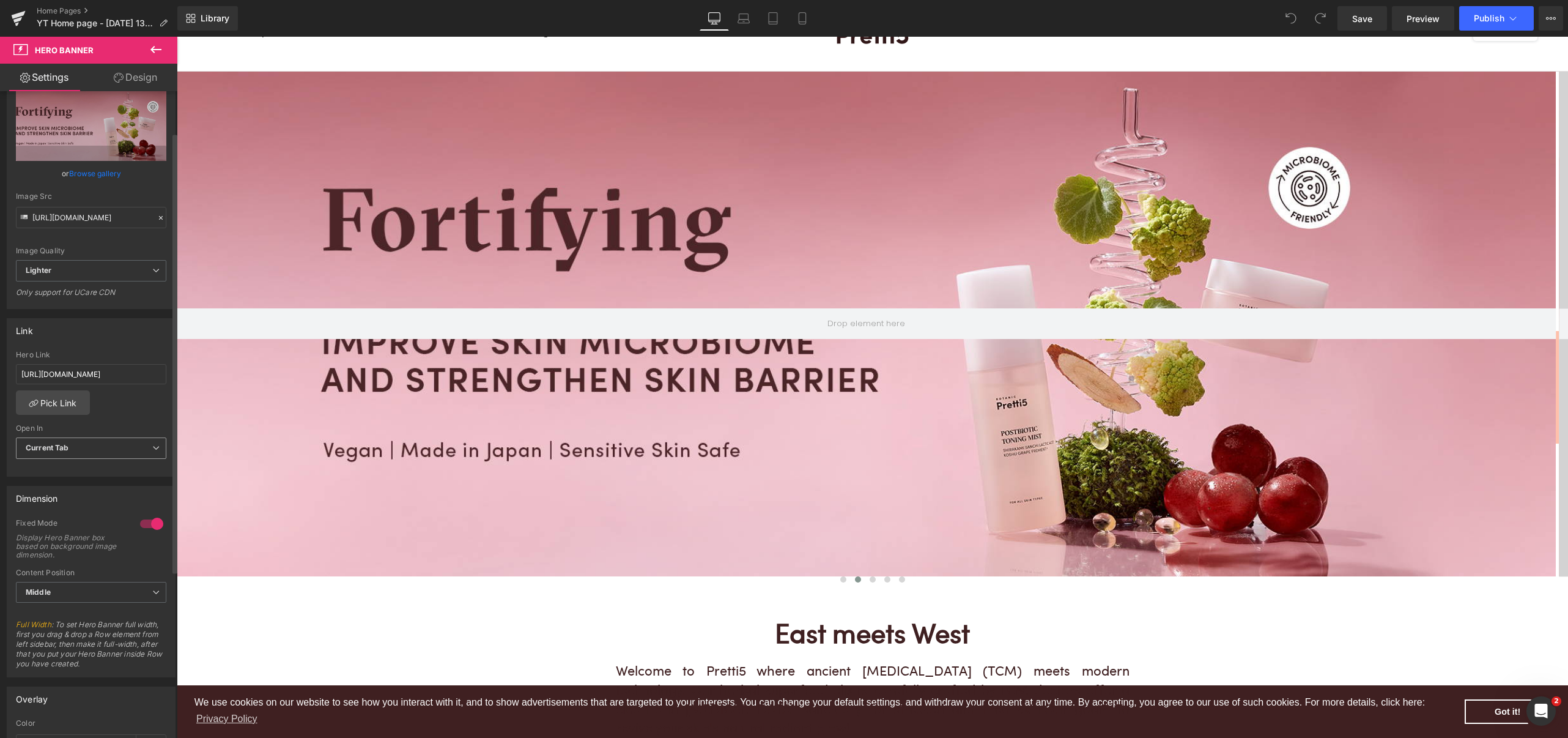
click at [86, 450] on span "Current Tab" at bounding box center [90, 448] width 150 height 22
click at [89, 493] on li "New Tab" at bounding box center [89, 488] width 146 height 18
click at [111, 370] on input "https://pretti5.com/products/postbiotic-fortifying-duo?_pos=1&_psq=post&_ss=e&_…" at bounding box center [90, 374] width 150 height 20
click at [111, 371] on input "https://pretti5.com/products/postbiotic-fortifying-duo?_pos=1&_psq=post&_ss=e&_…" at bounding box center [90, 374] width 150 height 20
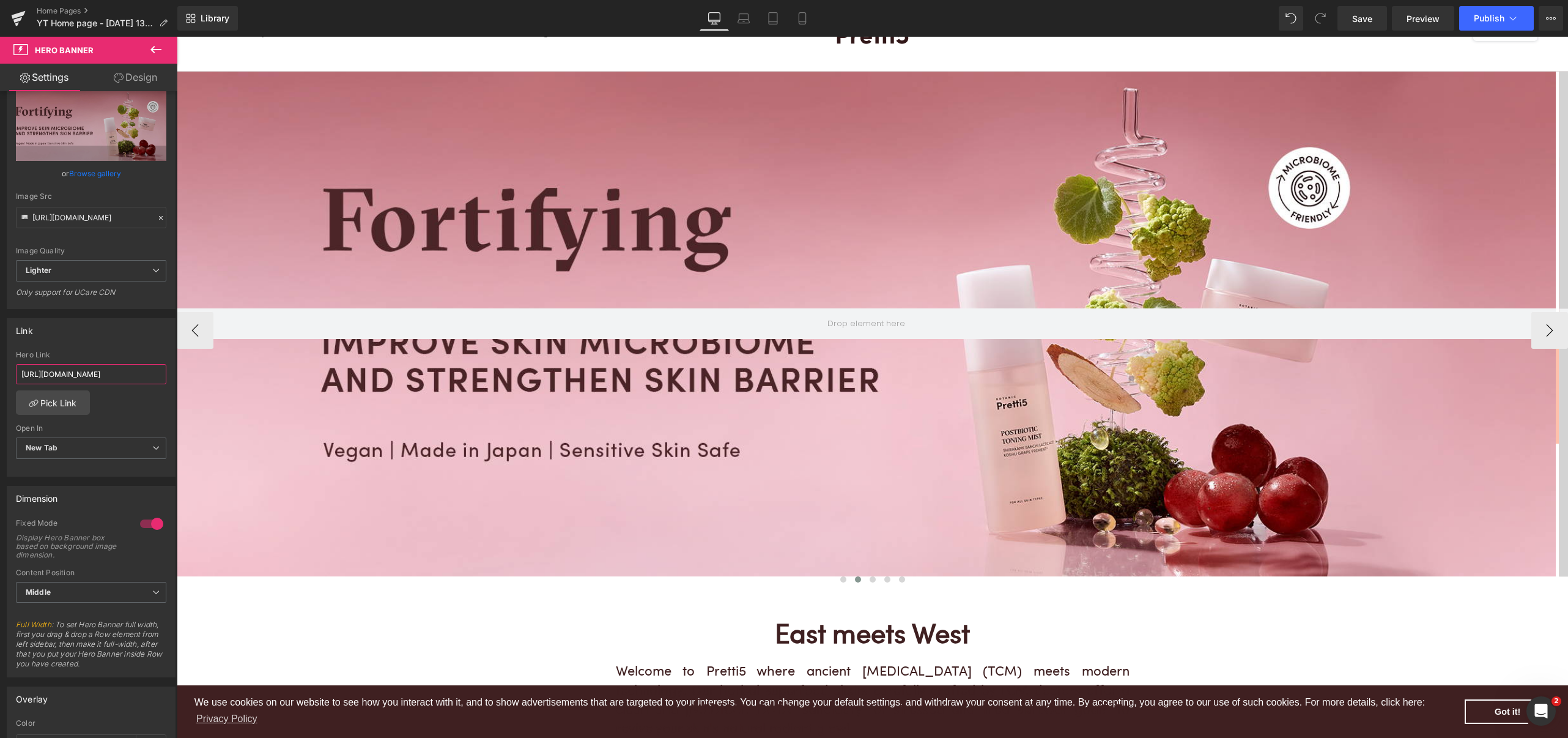
scroll to position [0, 172]
drag, startPoint x: 293, startPoint y: 410, endPoint x: 277, endPoint y: 363, distance: 49.6
click at [93, 369] on input "https://pretti5.com/products/postbiotic-fortifying-duo?_pos=1&_psq=post&_ss=e&_…" at bounding box center [90, 374] width 150 height 20
drag, startPoint x: 66, startPoint y: 375, endPoint x: 94, endPoint y: 375, distance: 28.0
click at [94, 375] on input "https://pretti5.com/products/postbiotic-fortifying-duo?_pos=1&_psq=post&_ss=e&_…" at bounding box center [90, 374] width 150 height 20
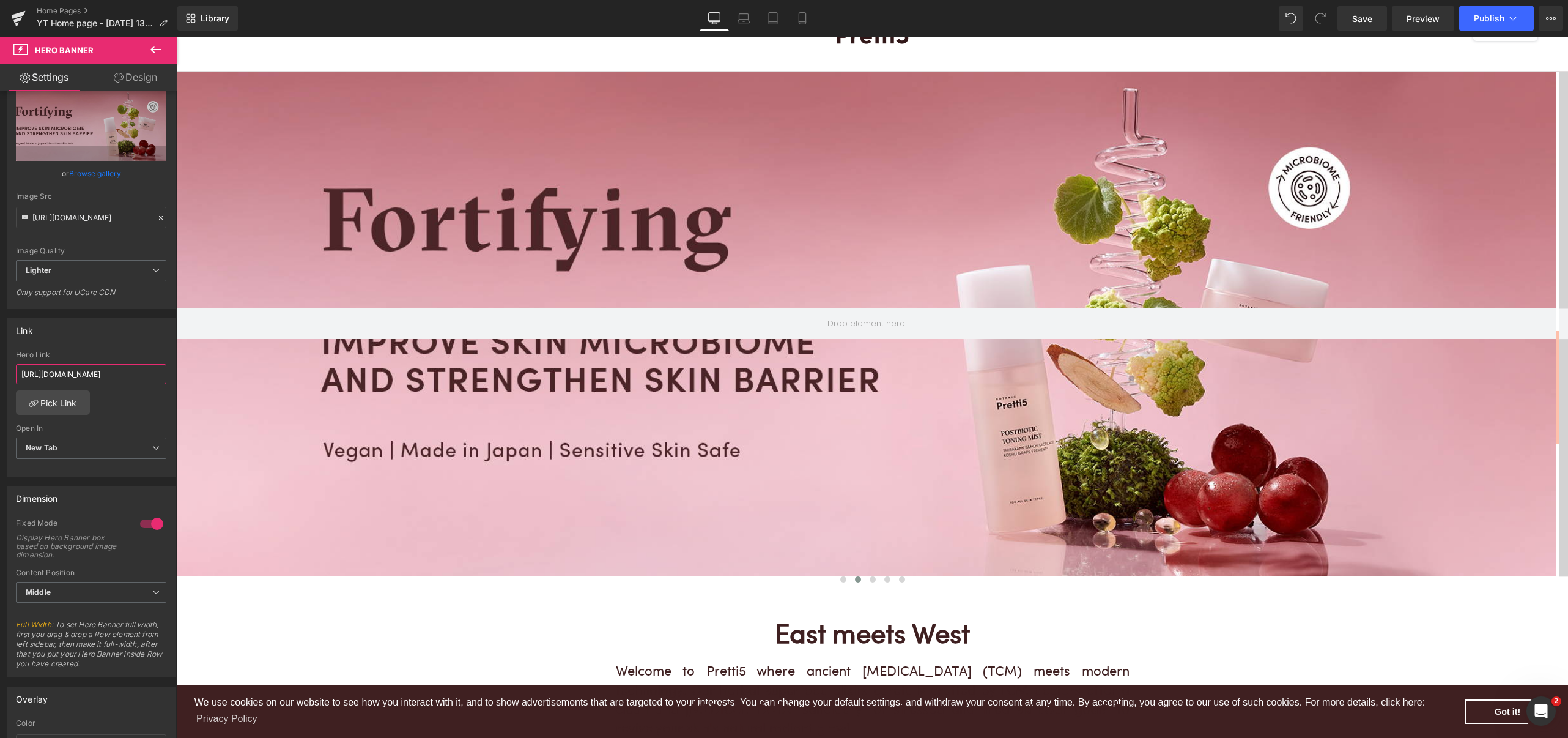
scroll to position [0, 0]
click at [79, 378] on input "https://pretti5.com/products/postbiotic-fortifying-duo?_pos=1&_psq=post&_ss=e&_…" at bounding box center [90, 374] width 150 height 20
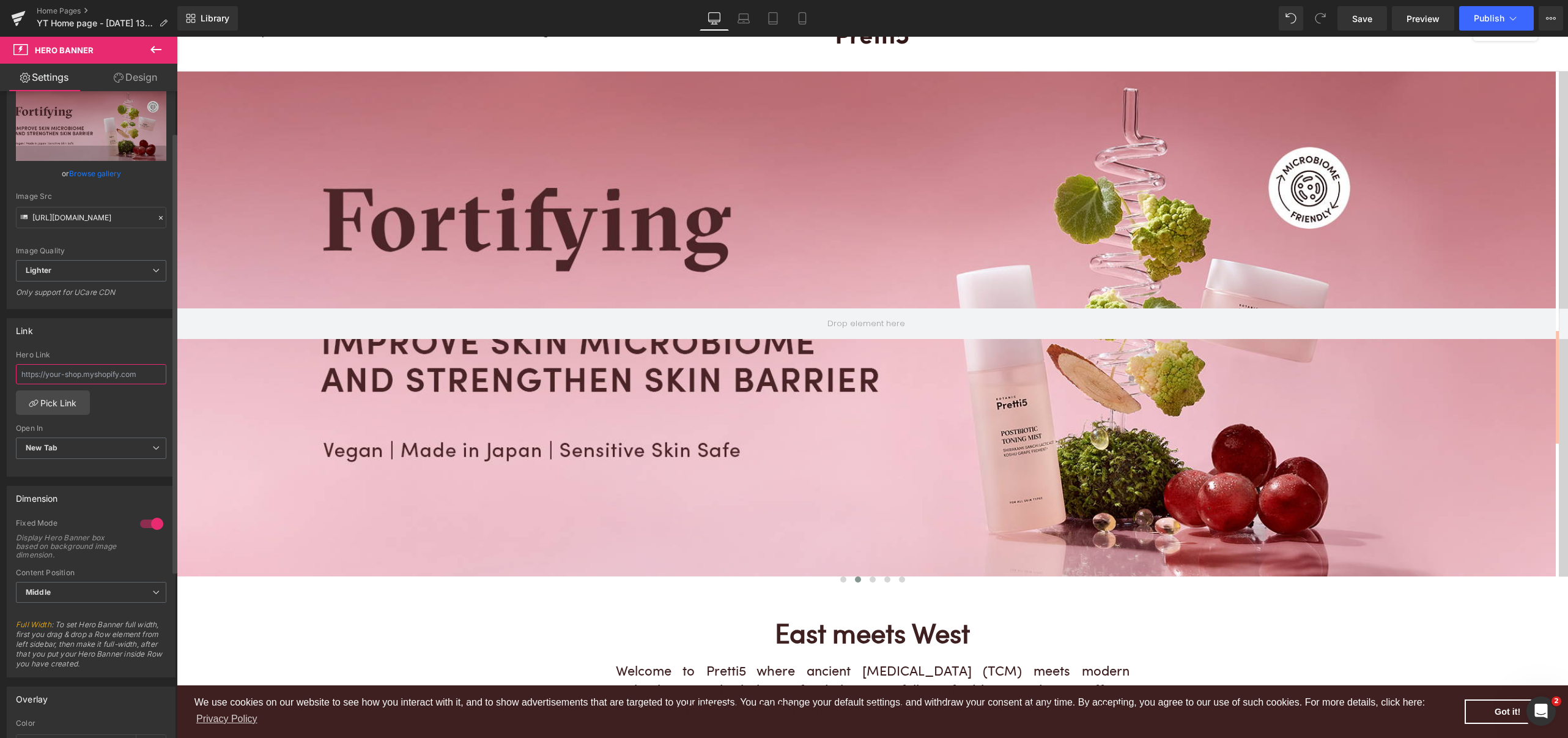
paste input "https://pretti5.com/products/postbiotic-fortifying-duo"
type input "https://pretti5.com/products/postbiotic-fortifying-duo"
click at [1362, 9] on link "Save" at bounding box center [1361, 18] width 50 height 24
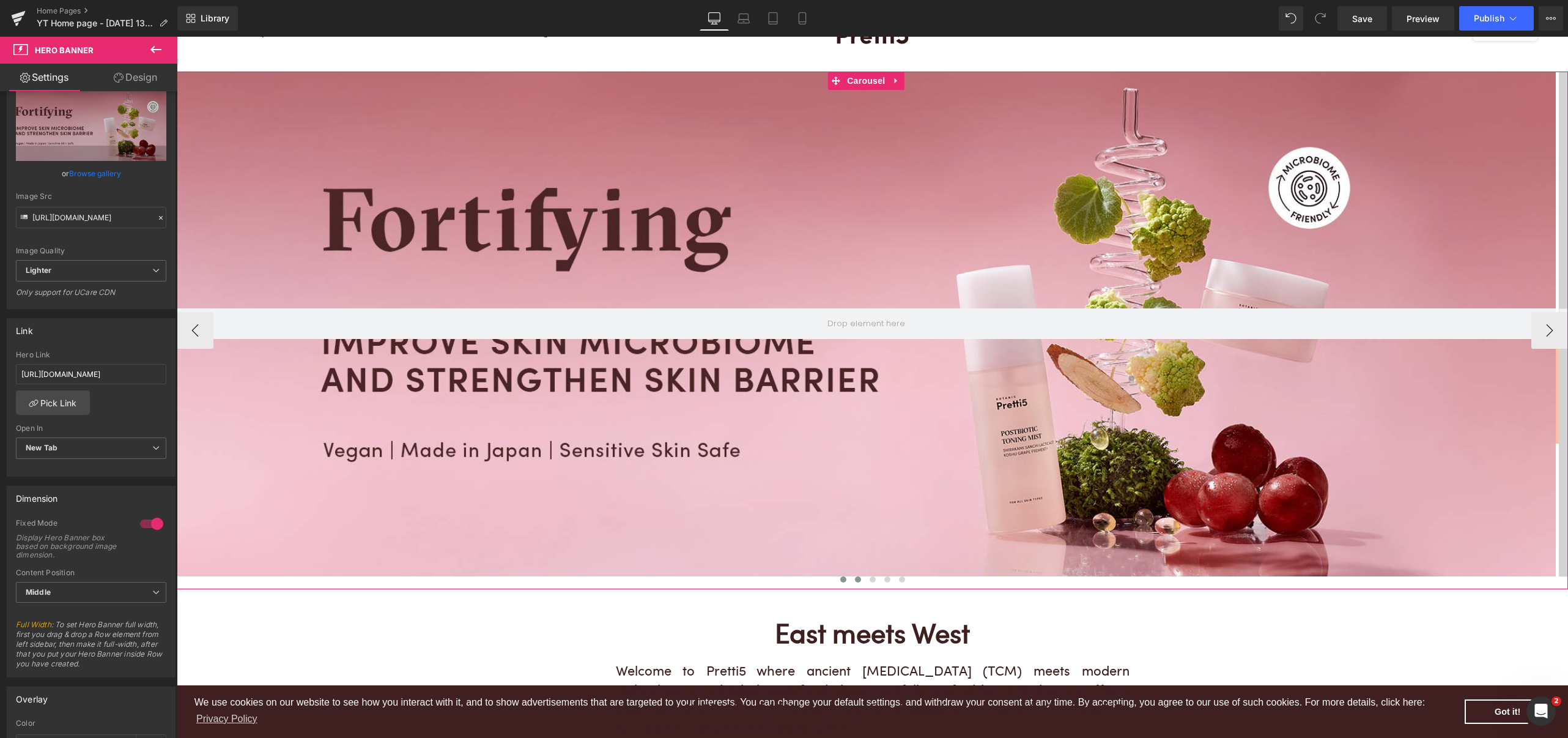
click at [839, 576] on button at bounding box center [843, 580] width 15 height 12
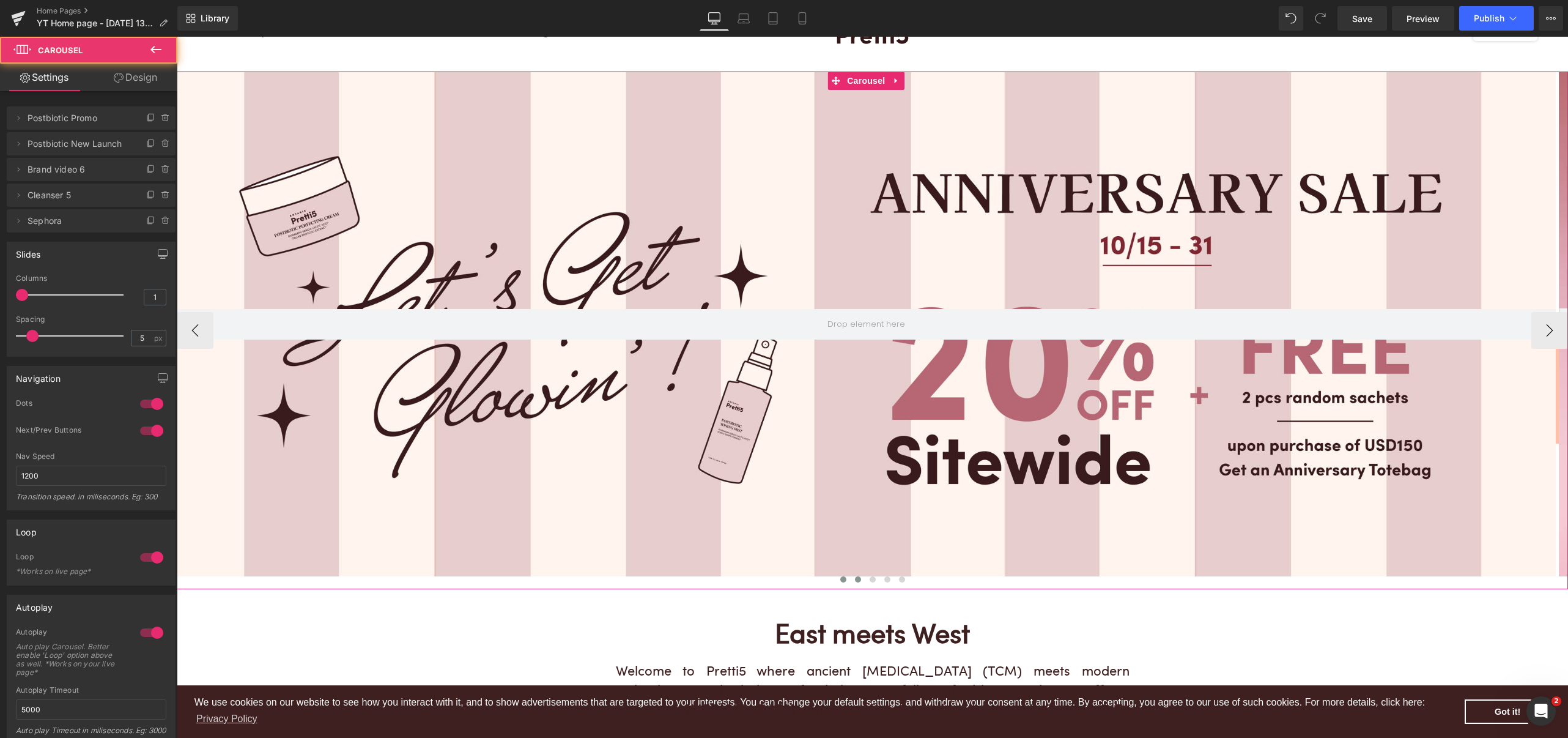
click at [855, 576] on span at bounding box center [857, 579] width 6 height 6
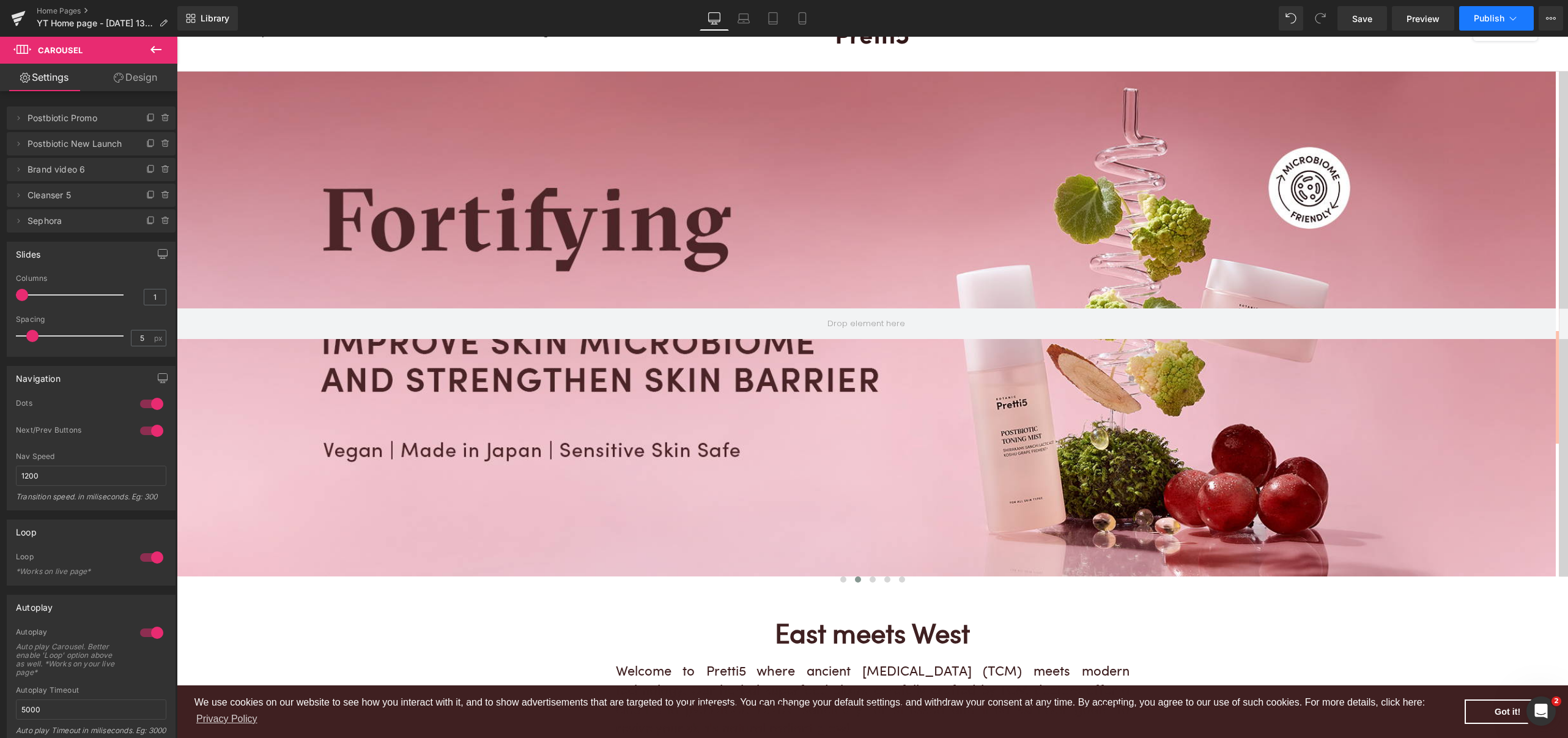
click at [1499, 23] on button "Publish" at bounding box center [1496, 18] width 75 height 24
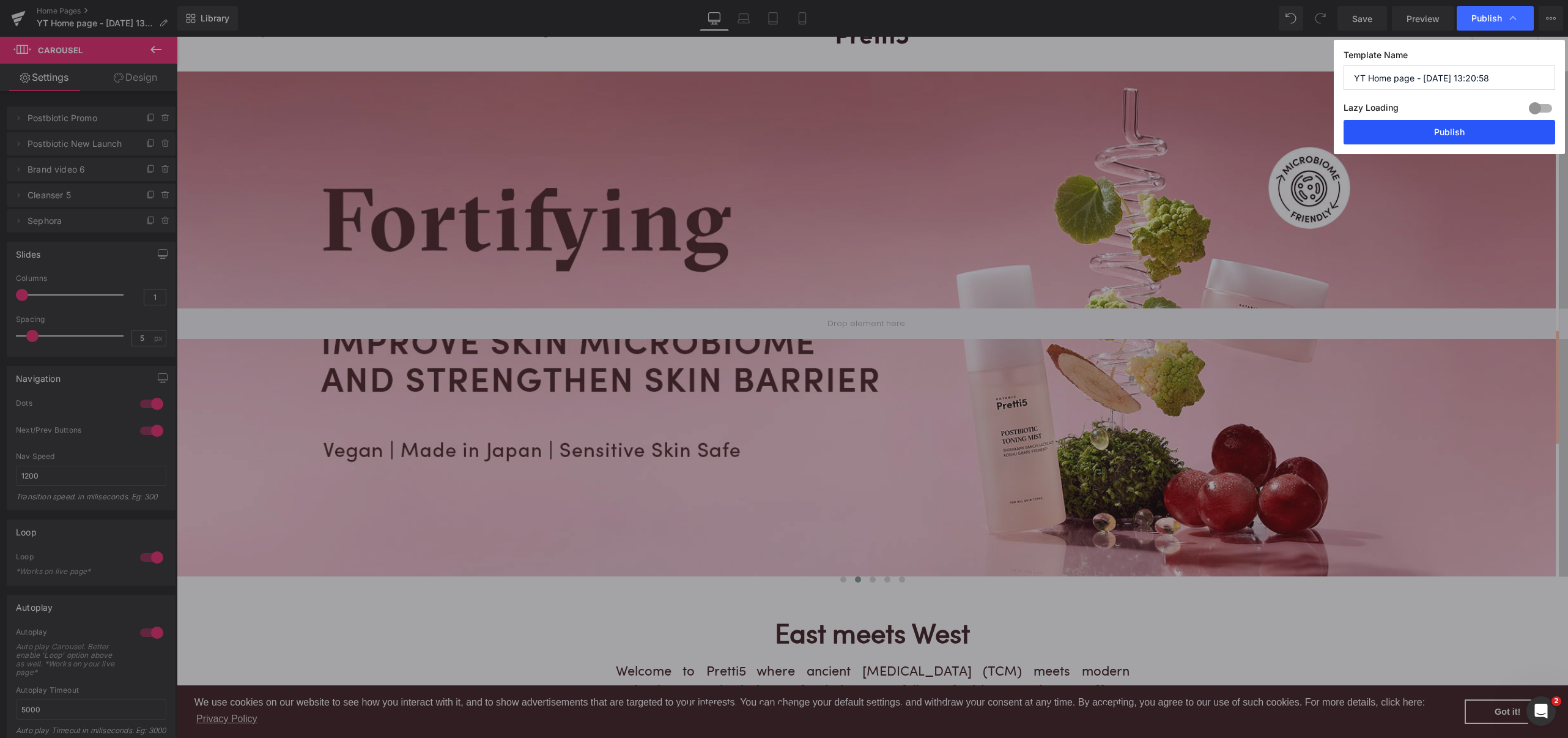
click at [1475, 135] on button "Publish" at bounding box center [1449, 132] width 212 height 24
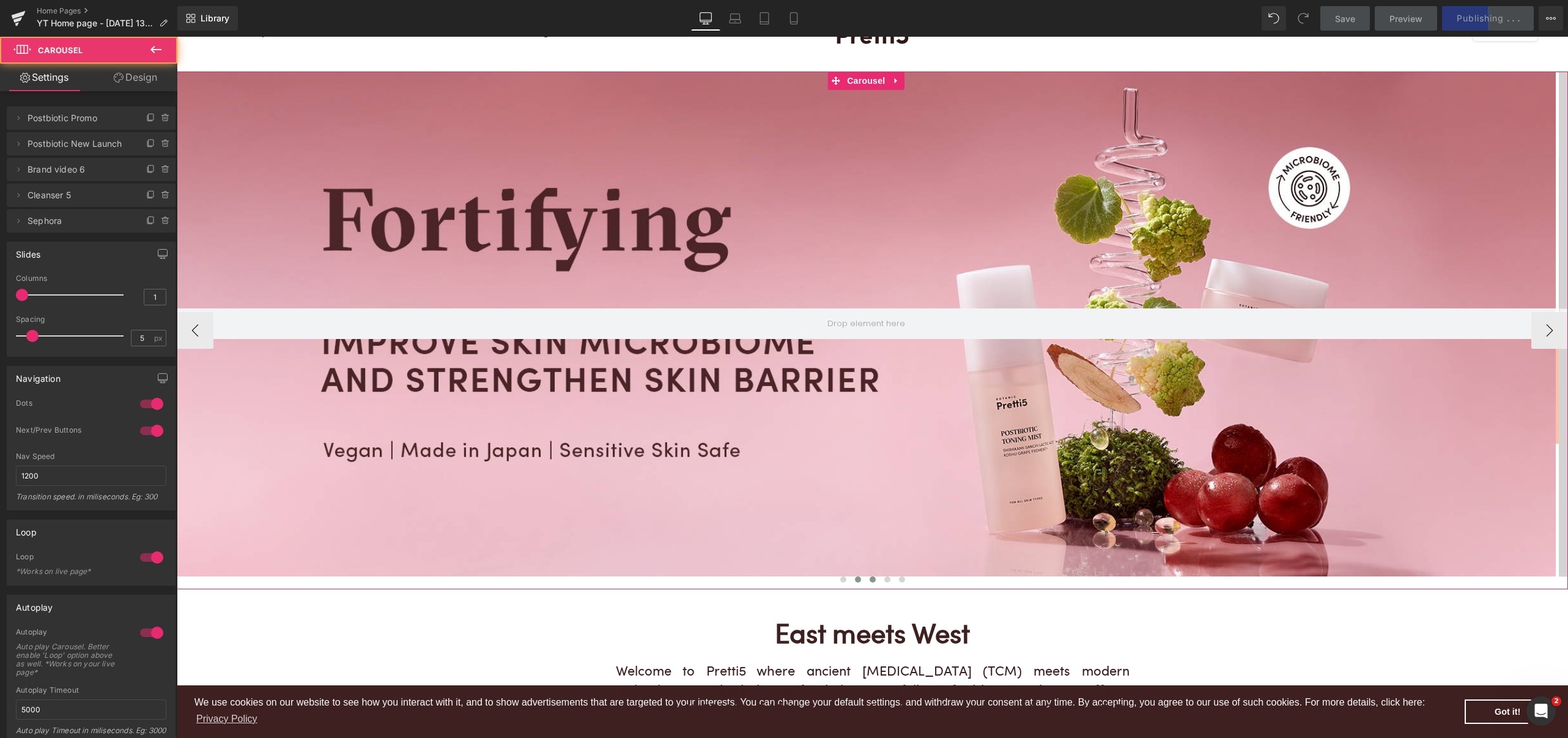
click at [870, 580] on span at bounding box center [872, 579] width 6 height 6
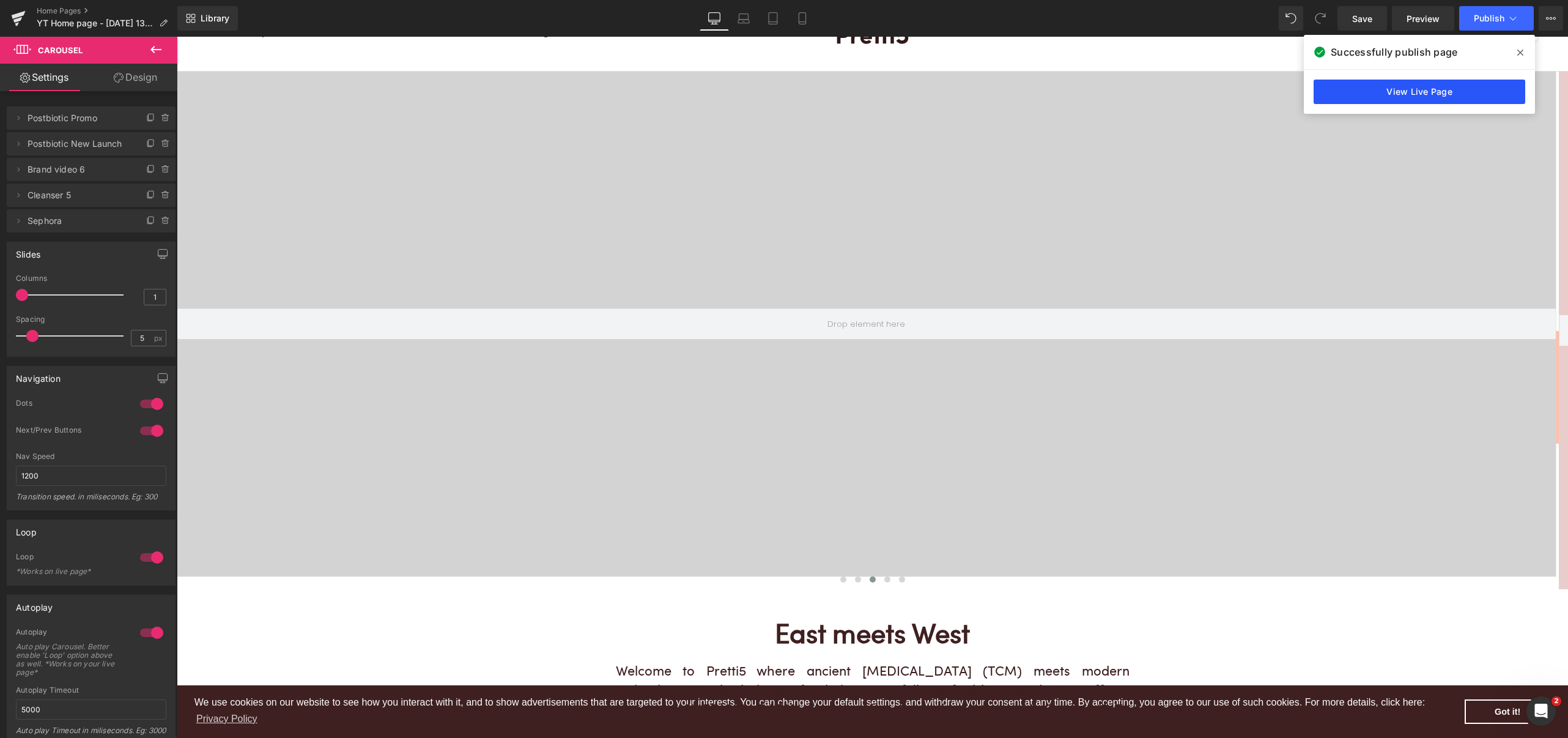
click at [1407, 94] on link "View Live Page" at bounding box center [1419, 92] width 212 height 24
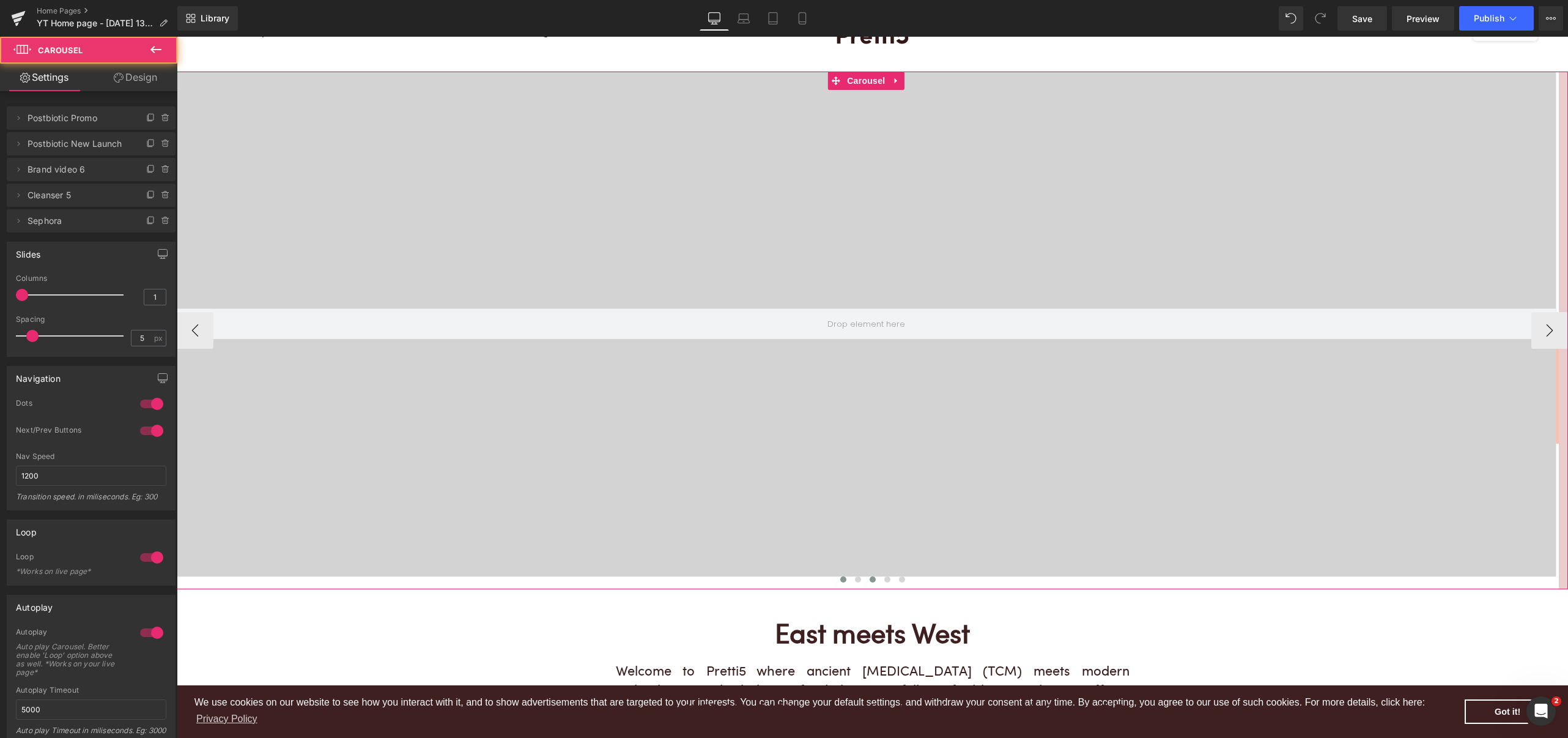
click at [840, 579] on button at bounding box center [843, 580] width 15 height 12
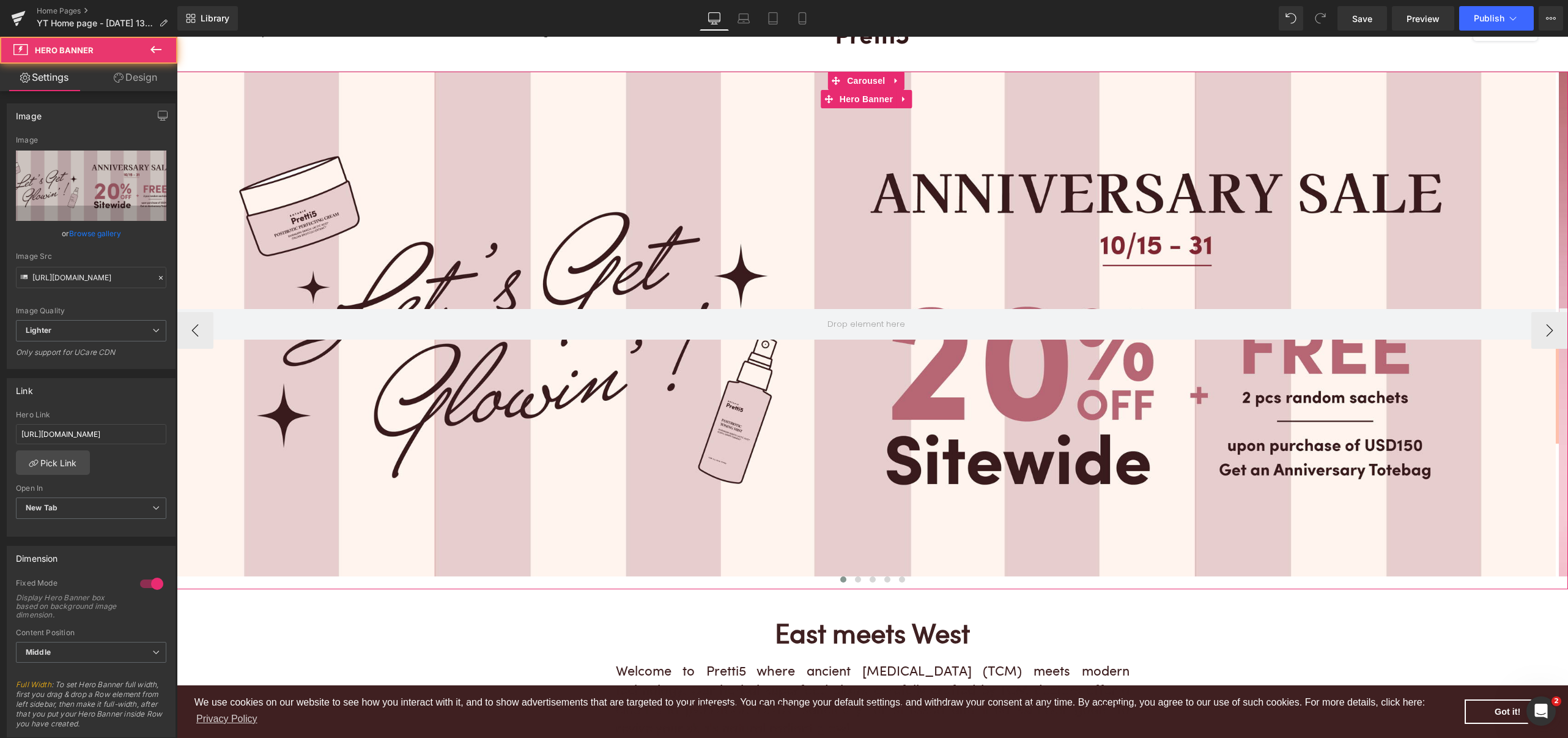
click at [288, 524] on div at bounding box center [865, 323] width 1379 height 505
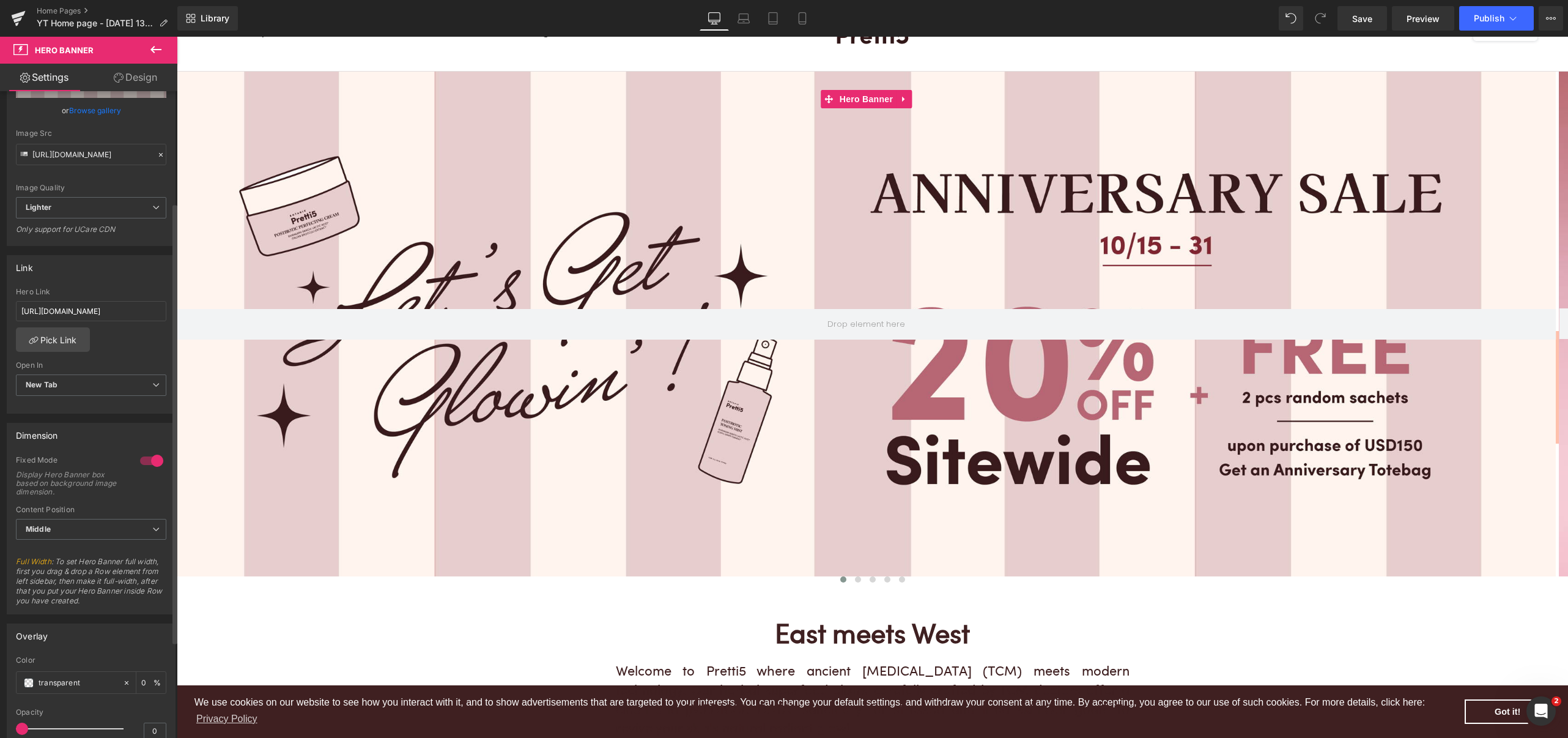
scroll to position [163, 0]
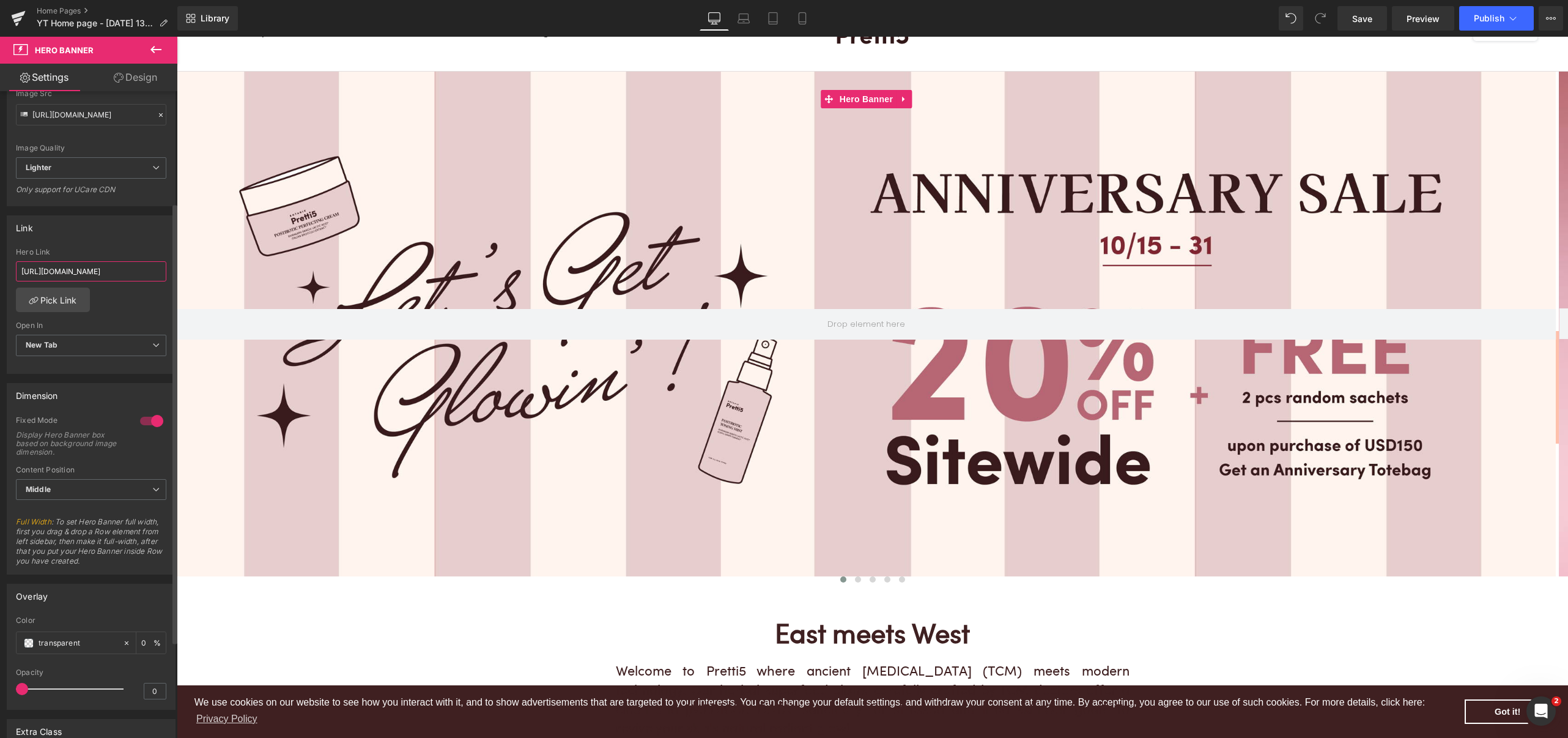
click at [106, 277] on input "[URL][DOMAIN_NAME]" at bounding box center [90, 271] width 150 height 20
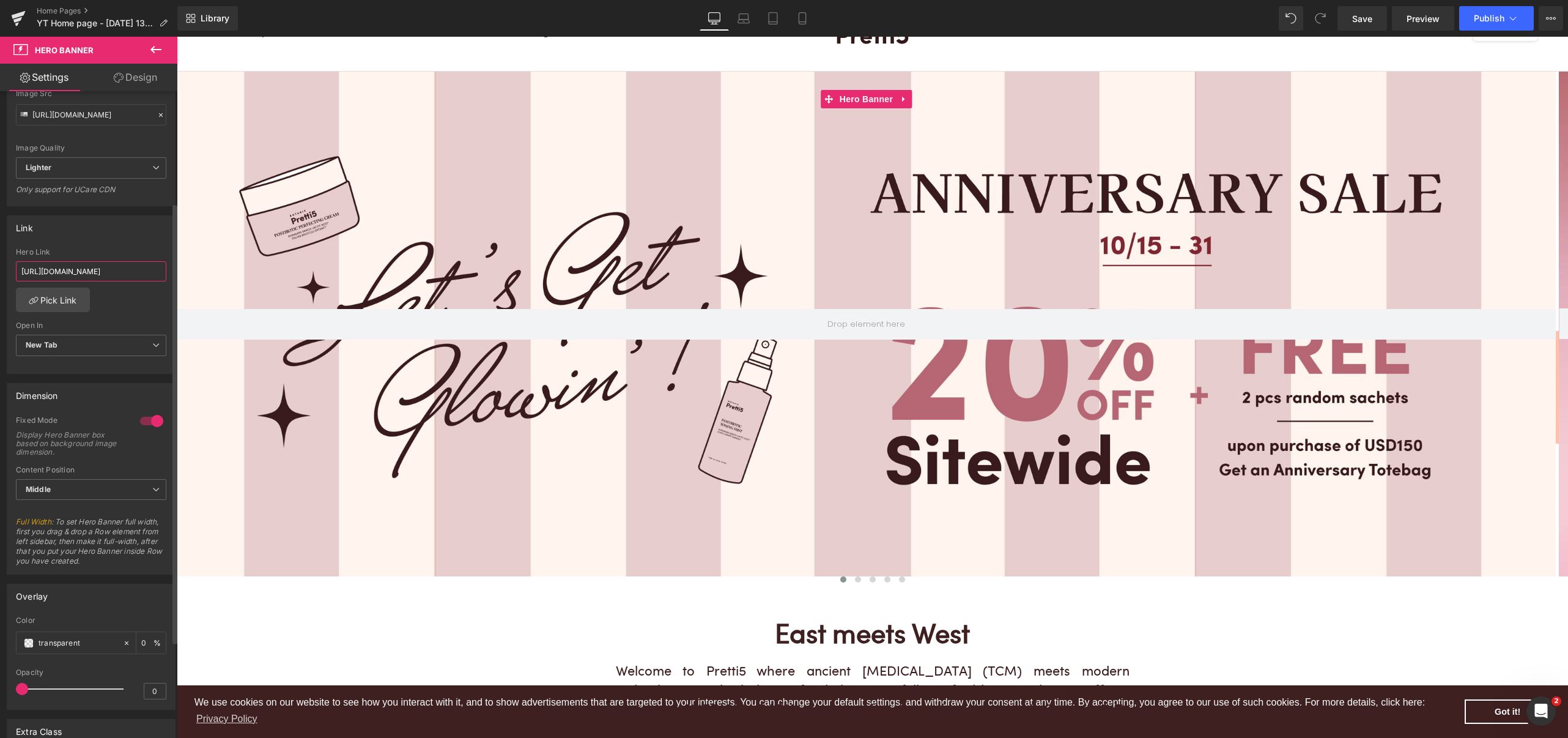
paste input "ages/combo-collection"
type input "https://pretti5.com/pages/combo-collection"
click at [1366, 20] on span "Save" at bounding box center [1361, 18] width 20 height 13
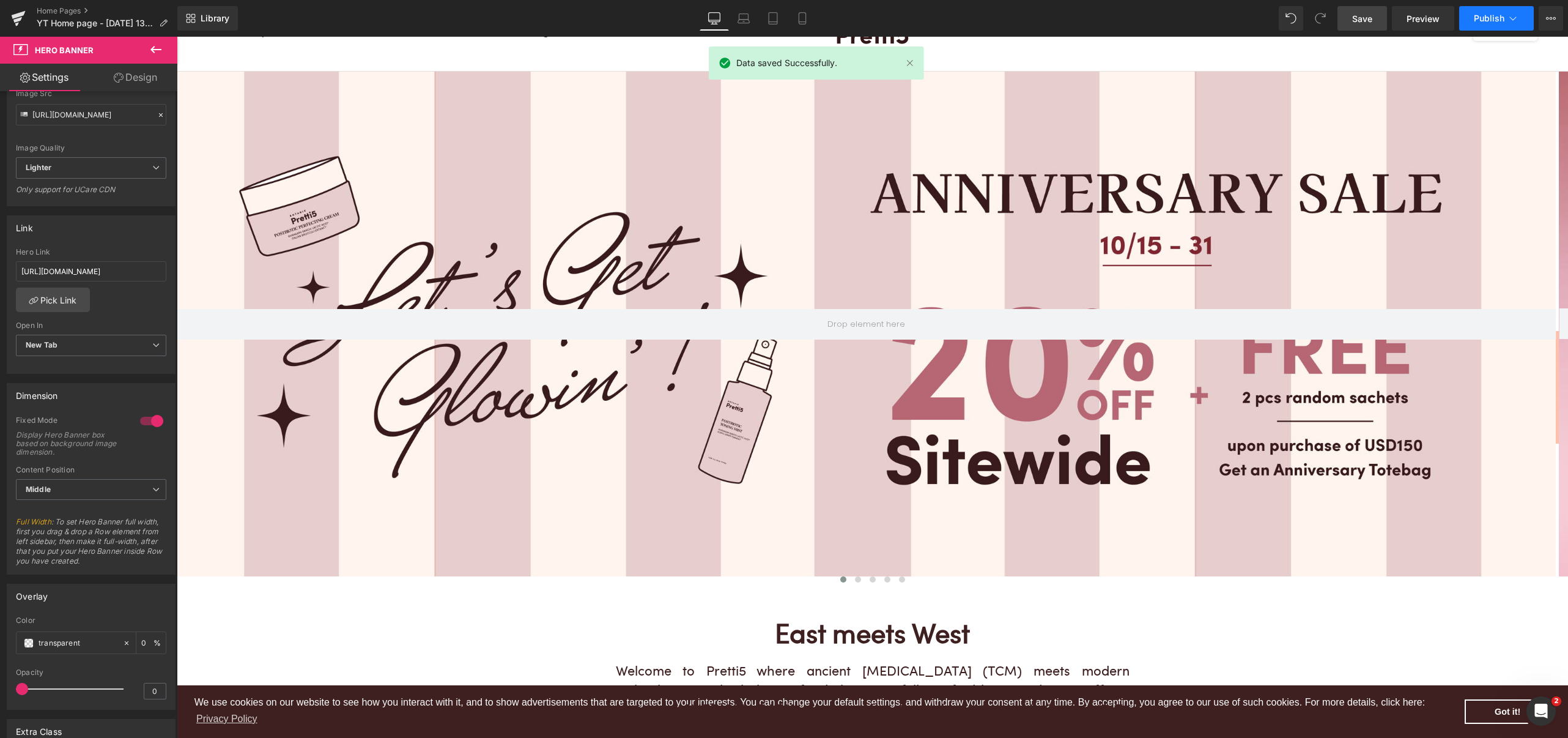
click at [1496, 22] on span "Publish" at bounding box center [1488, 17] width 30 height 10
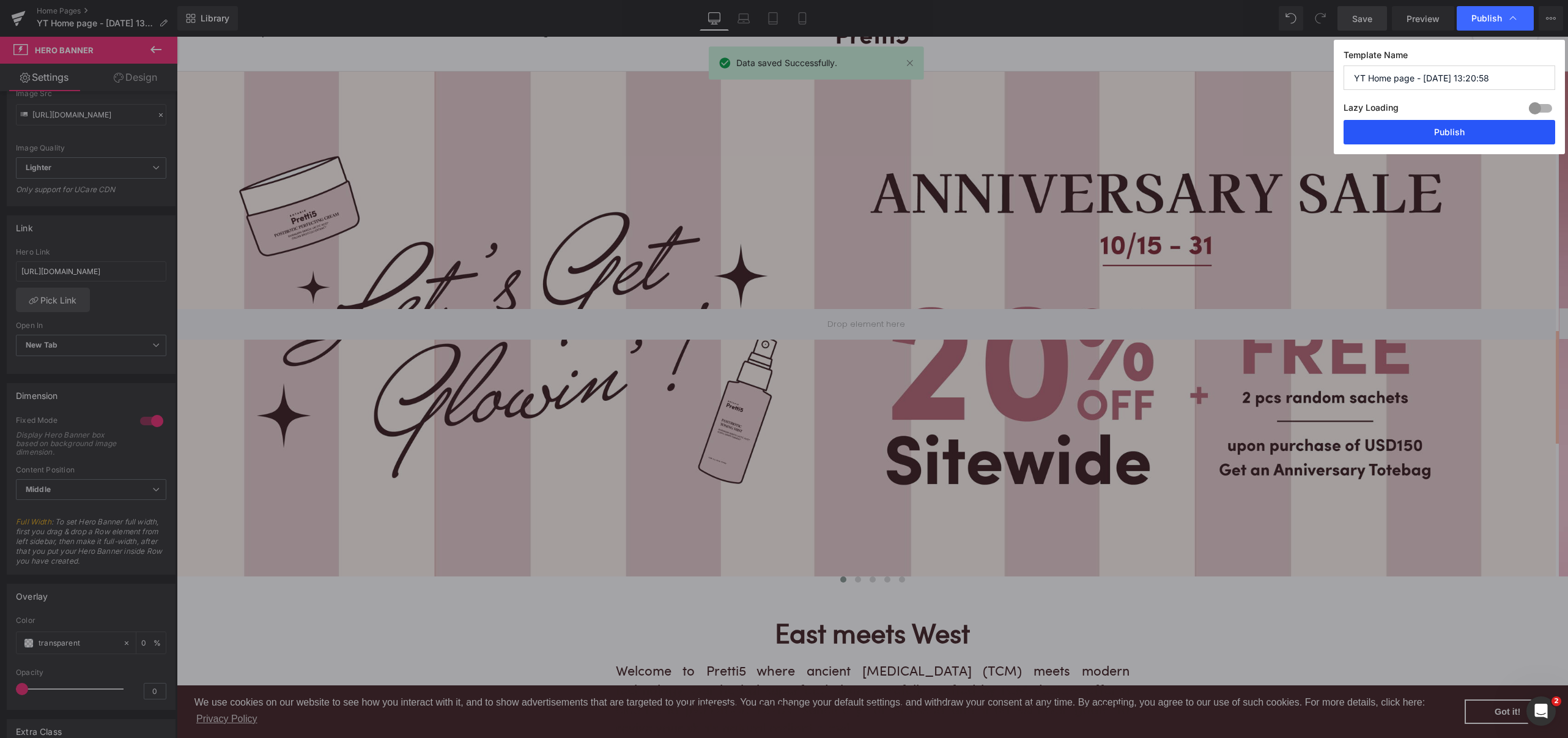
click at [1461, 132] on button "Publish" at bounding box center [1449, 132] width 212 height 24
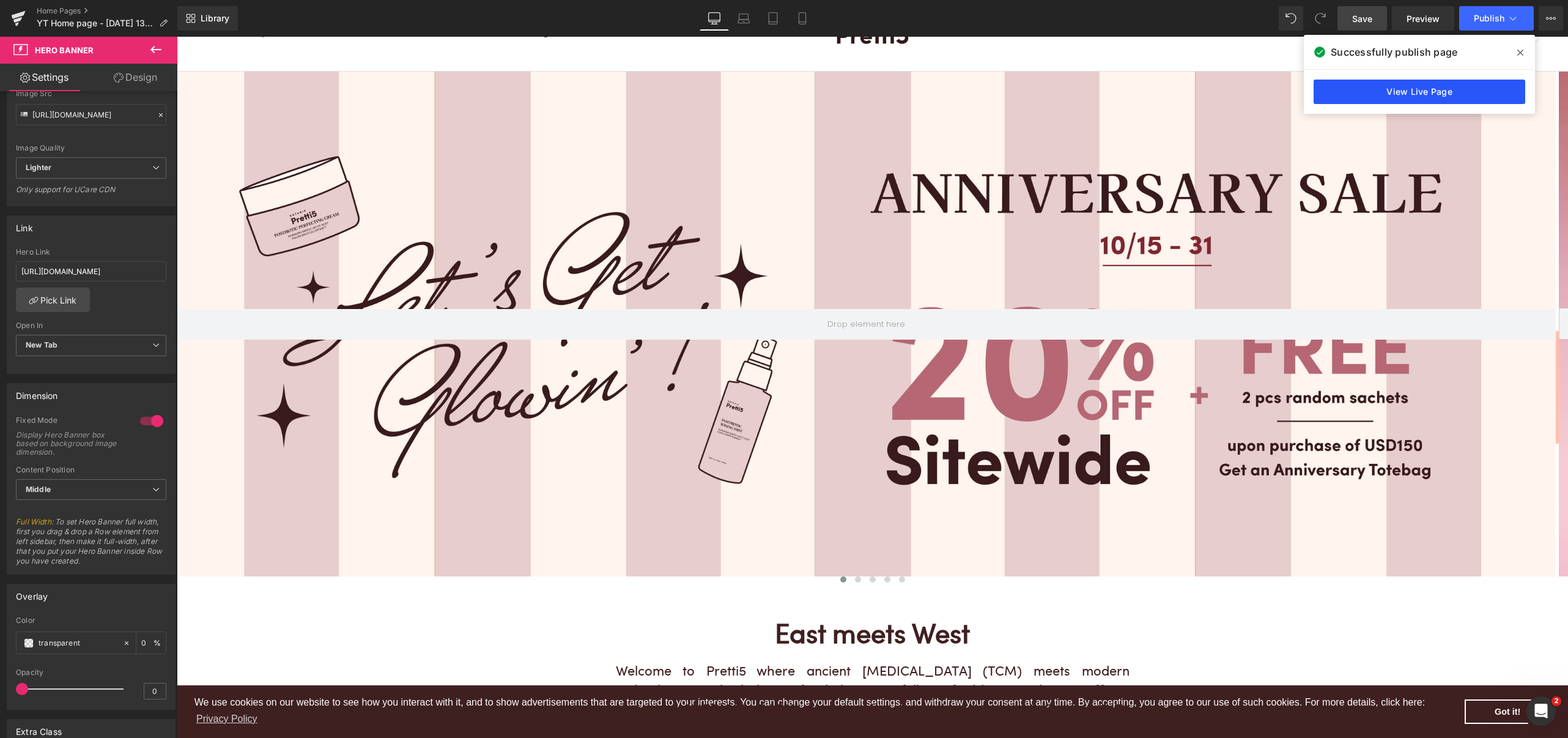
click at [1465, 87] on link "View Live Page" at bounding box center [1419, 92] width 212 height 24
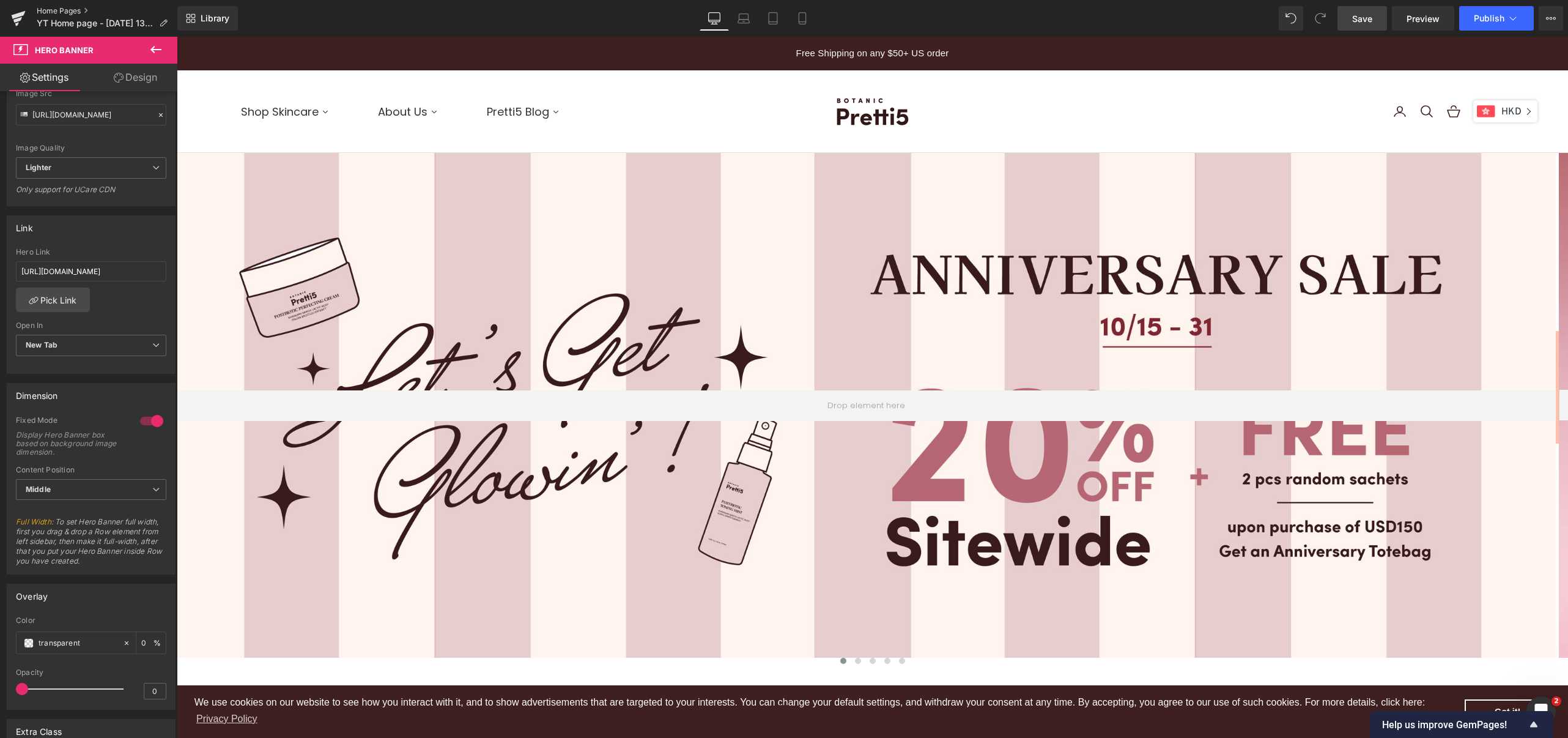
click at [42, 7] on link "Home Pages" at bounding box center [107, 10] width 141 height 10
